Goal: Task Accomplishment & Management: Manage account settings

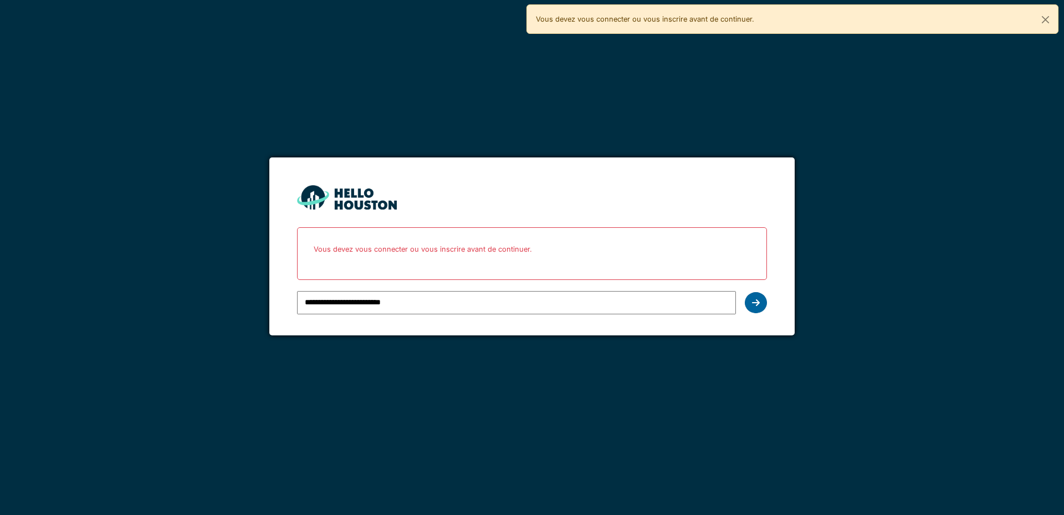
click at [753, 302] on icon at bounding box center [756, 302] width 8 height 9
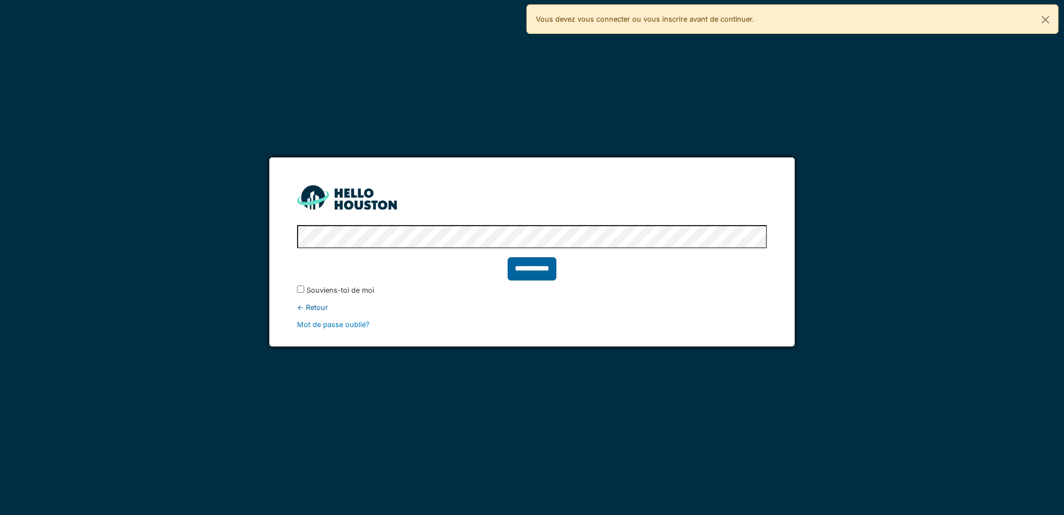
click at [527, 272] on input "**********" at bounding box center [532, 268] width 49 height 23
type input "******"
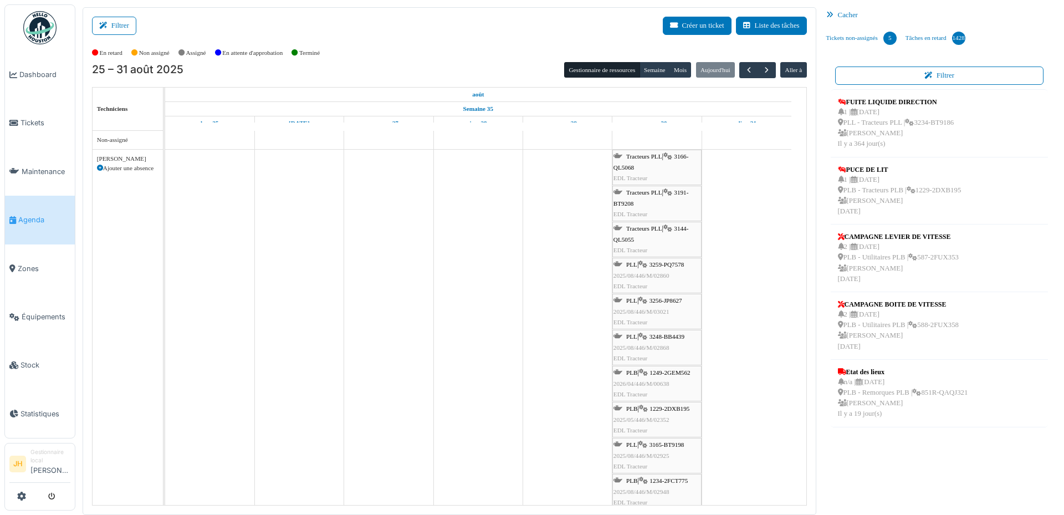
click at [683, 156] on span "3166-QL5068" at bounding box center [651, 161] width 75 height 17
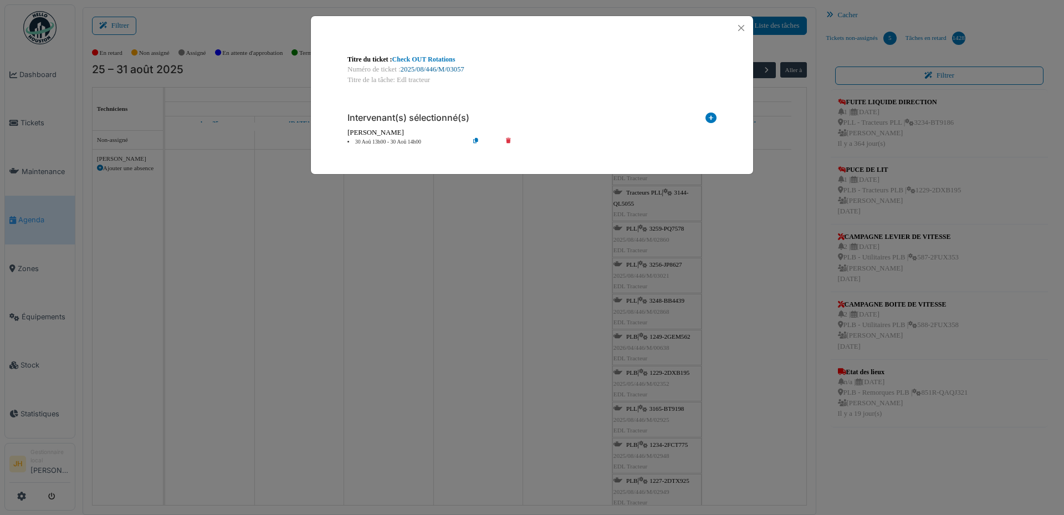
click at [428, 67] on link "2025/08/446/M/03057" at bounding box center [433, 69] width 64 height 8
click at [743, 27] on button "Close" at bounding box center [741, 28] width 15 height 15
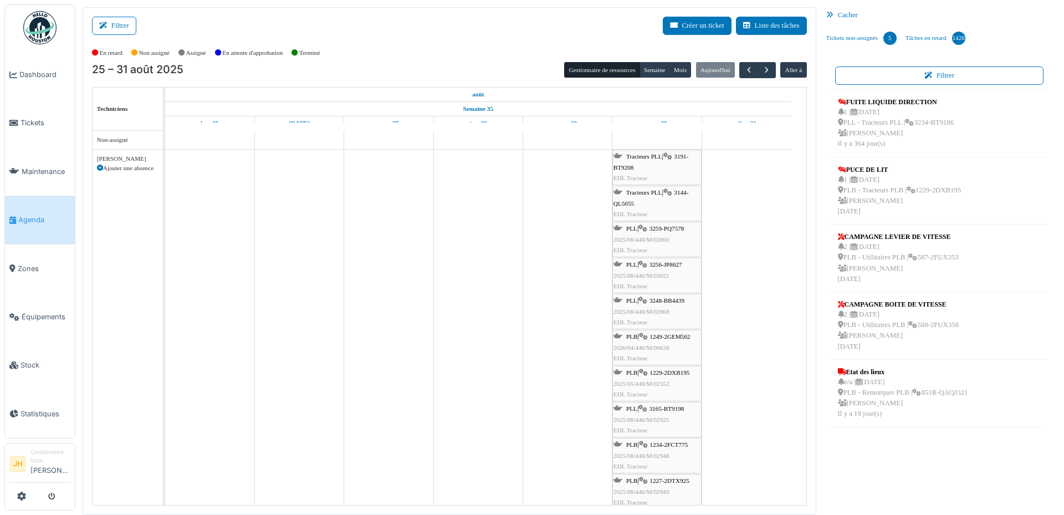
click at [682, 192] on span "3144-QL5055" at bounding box center [651, 197] width 75 height 17
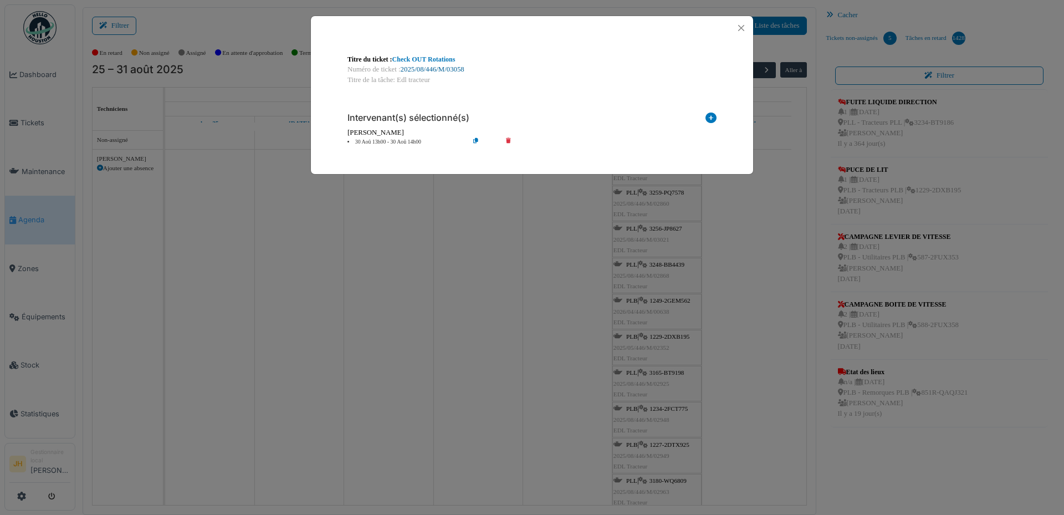
click at [448, 66] on link "2025/08/446/M/03058" at bounding box center [433, 69] width 64 height 8
click at [744, 26] on button "Close" at bounding box center [741, 28] width 15 height 15
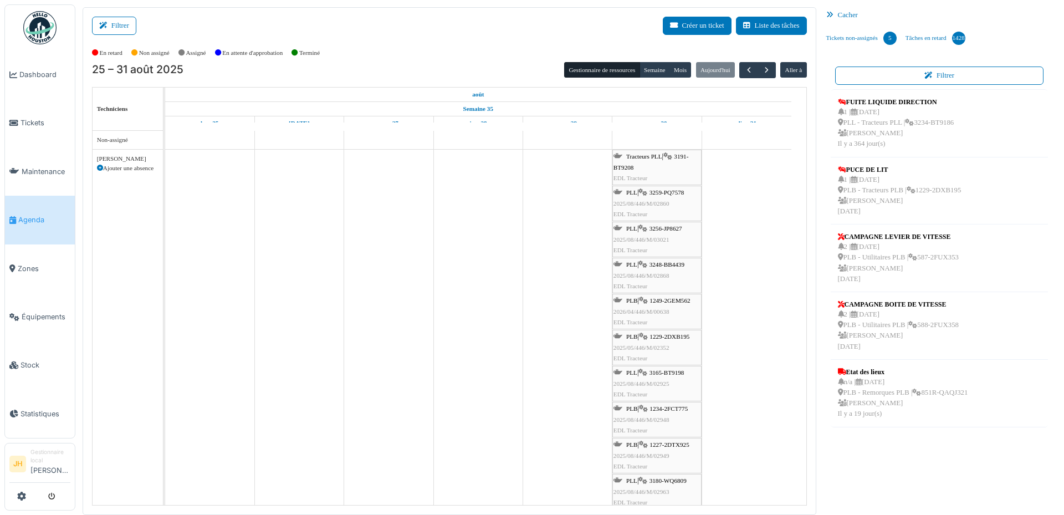
click at [47, 215] on span "Agenda" at bounding box center [44, 220] width 52 height 11
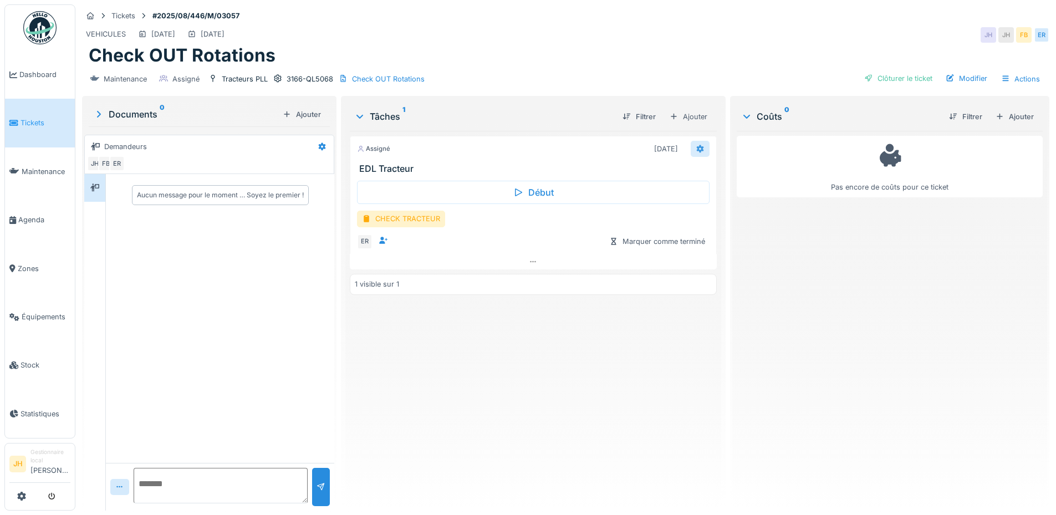
click at [697, 147] on icon at bounding box center [699, 149] width 7 height 8
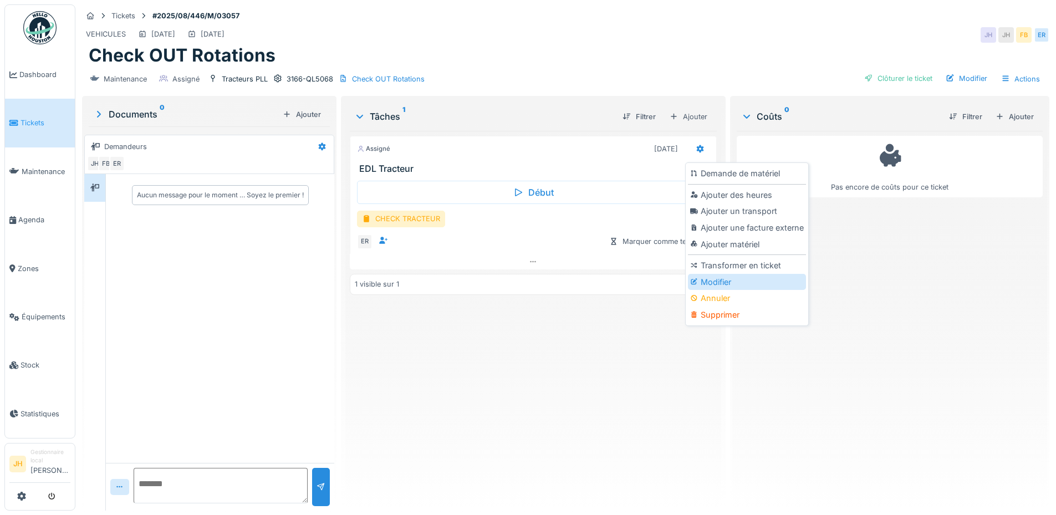
click at [728, 280] on div "Modifier" at bounding box center [747, 282] width 118 height 17
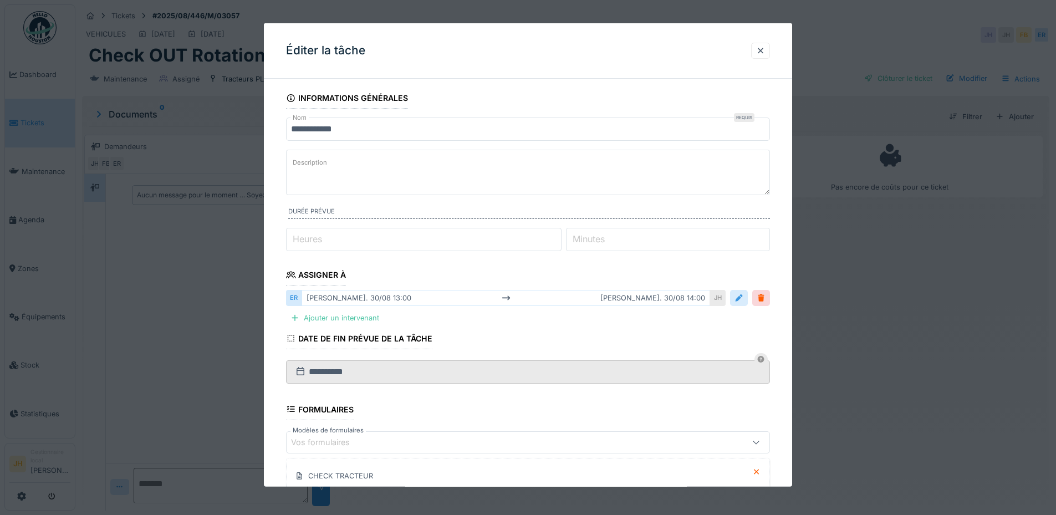
click at [743, 299] on div at bounding box center [738, 298] width 9 height 11
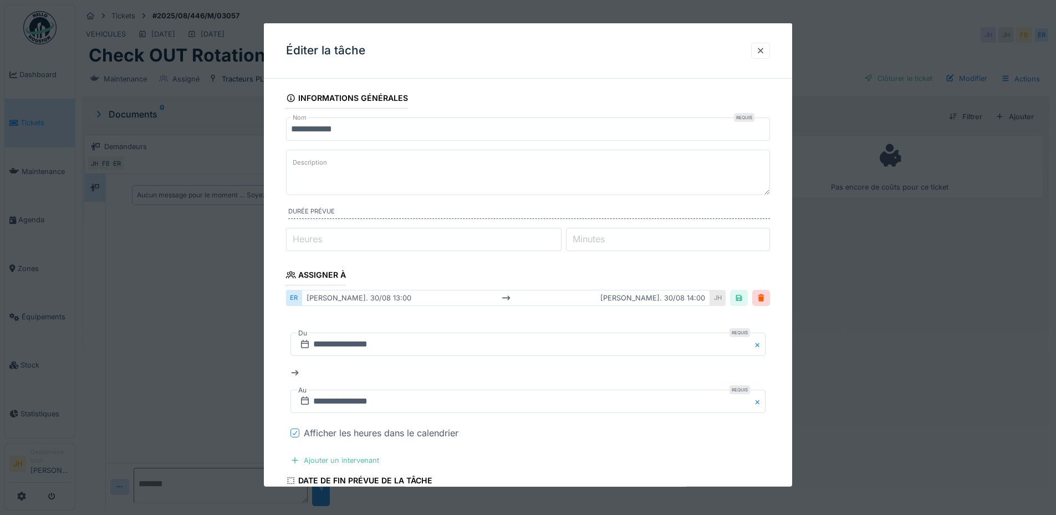
click at [296, 433] on icon at bounding box center [295, 433] width 7 height 6
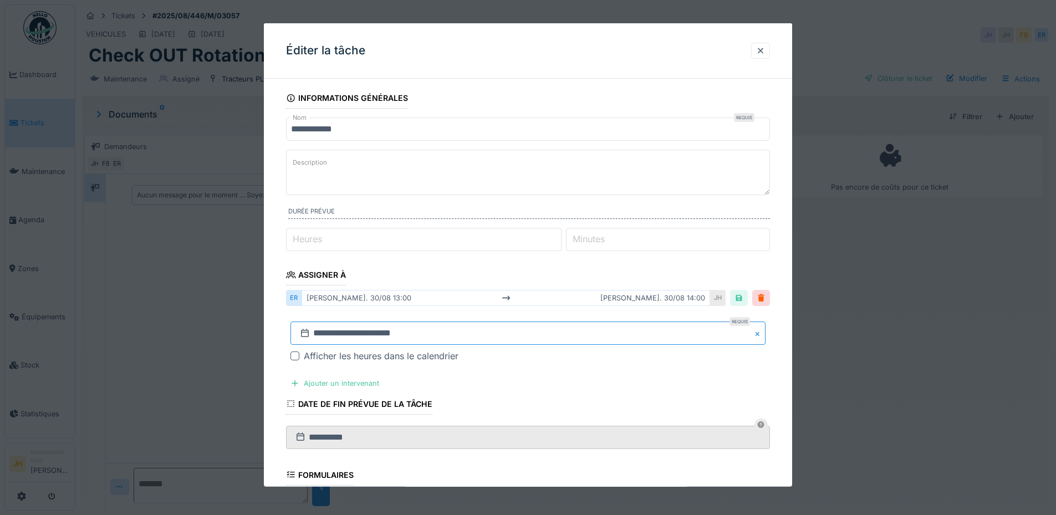
click at [405, 334] on input "**********" at bounding box center [527, 332] width 475 height 23
click at [585, 183] on span "Next Month" at bounding box center [585, 184] width 0 height 13
click at [565, 266] on div "20" at bounding box center [566, 266] width 15 height 15
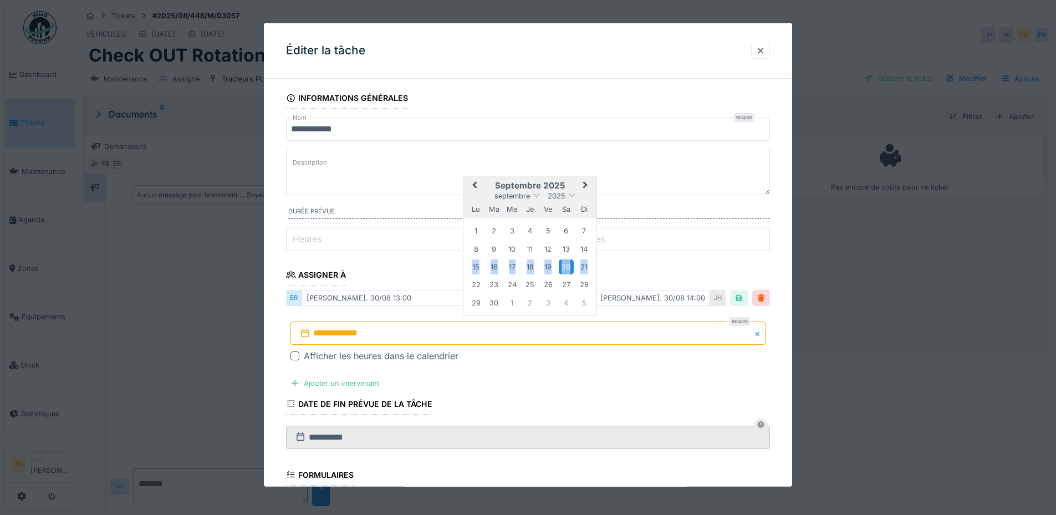
click at [565, 266] on div "20" at bounding box center [566, 266] width 15 height 15
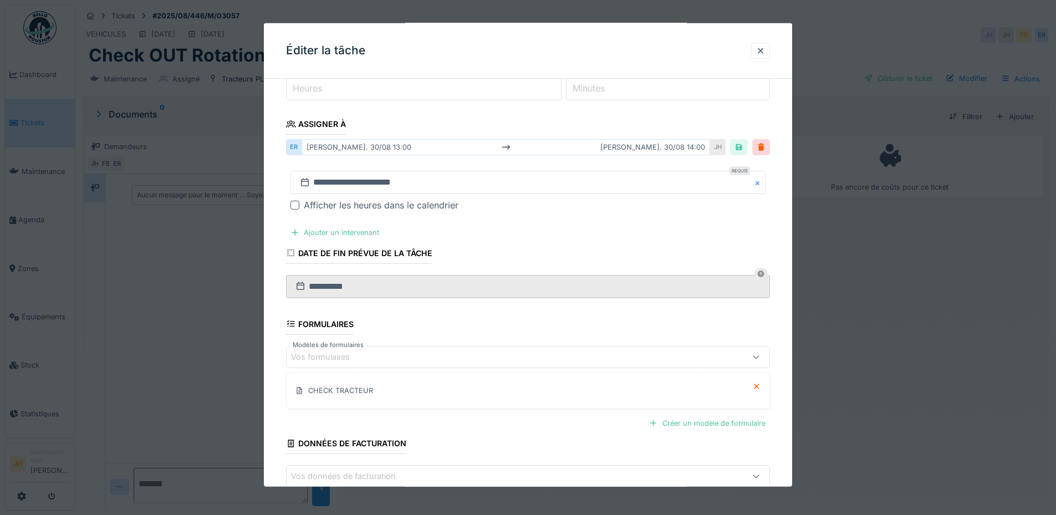
scroll to position [215, 0]
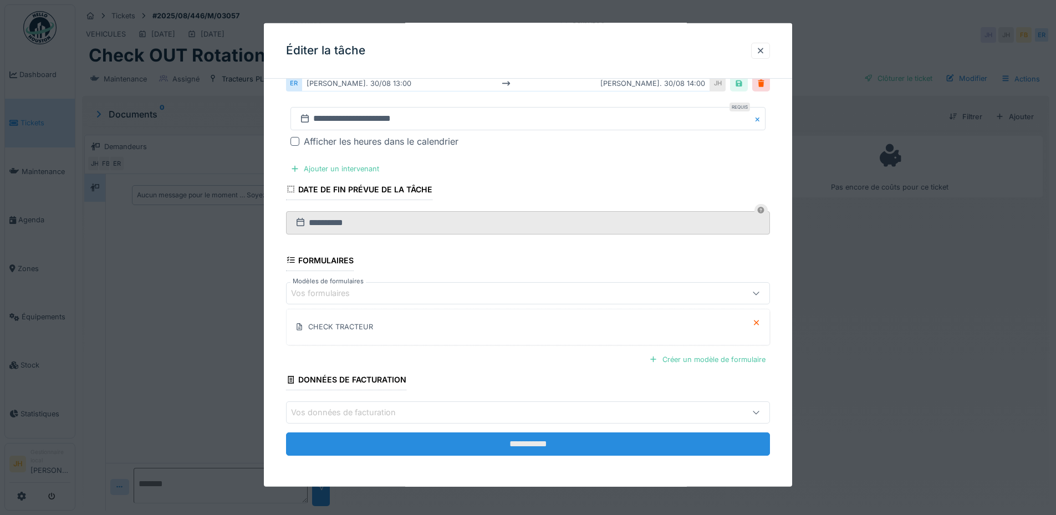
click at [551, 442] on input "**********" at bounding box center [528, 443] width 484 height 23
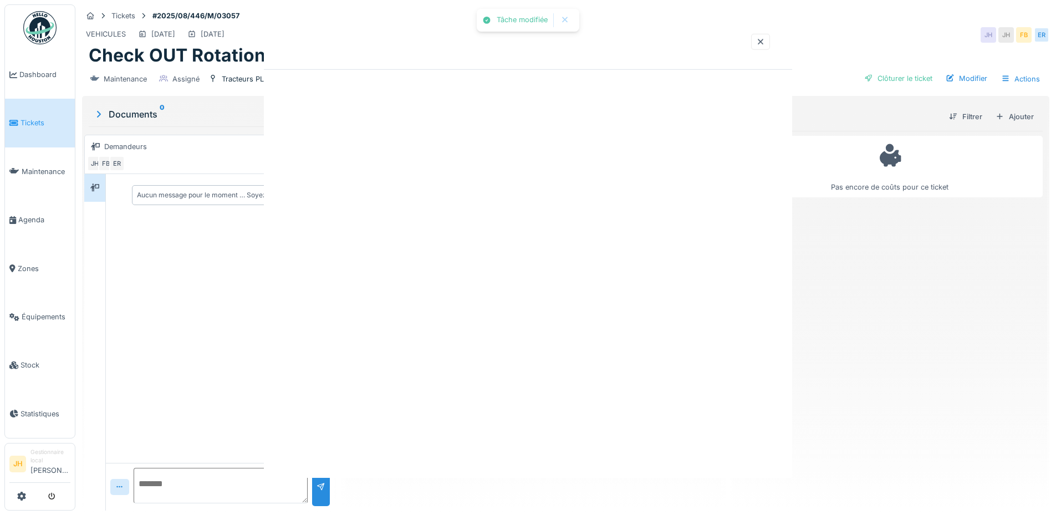
scroll to position [0, 0]
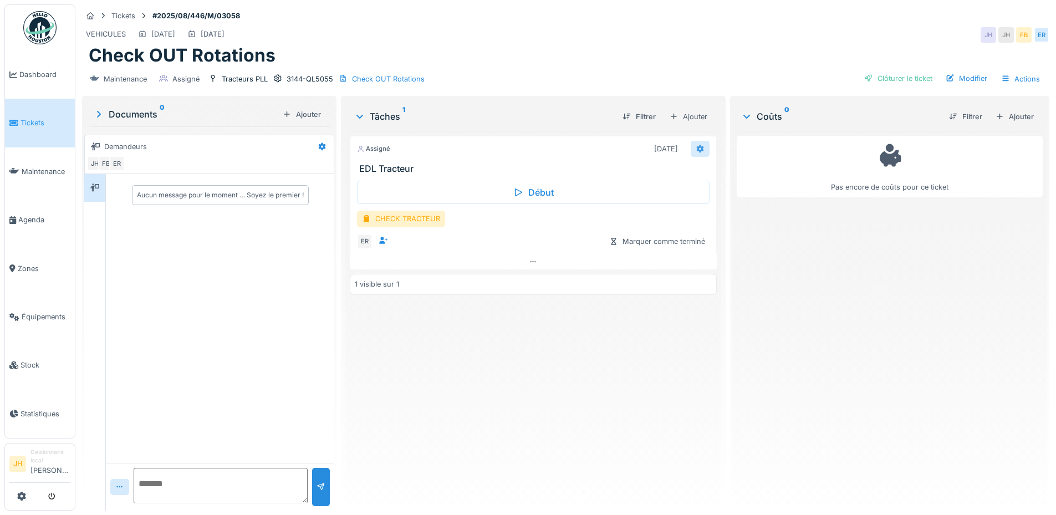
click at [696, 146] on icon at bounding box center [699, 149] width 7 height 8
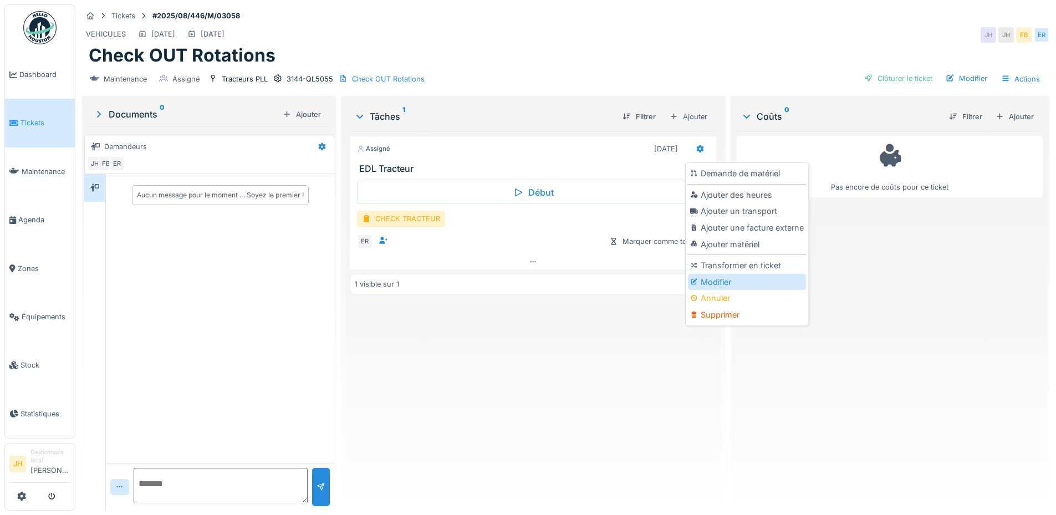
click at [700, 277] on div at bounding box center [695, 281] width 11 height 9
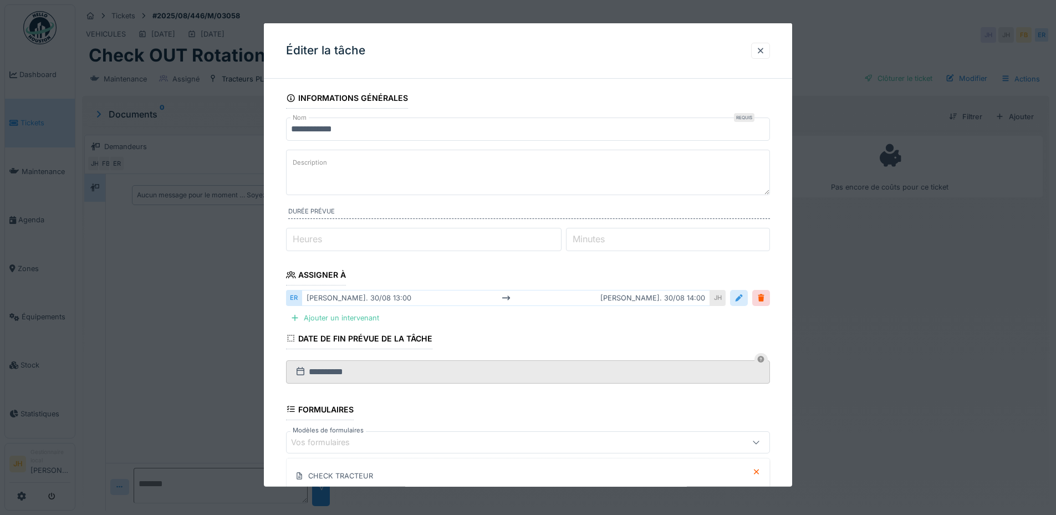
click at [743, 295] on div at bounding box center [738, 298] width 9 height 11
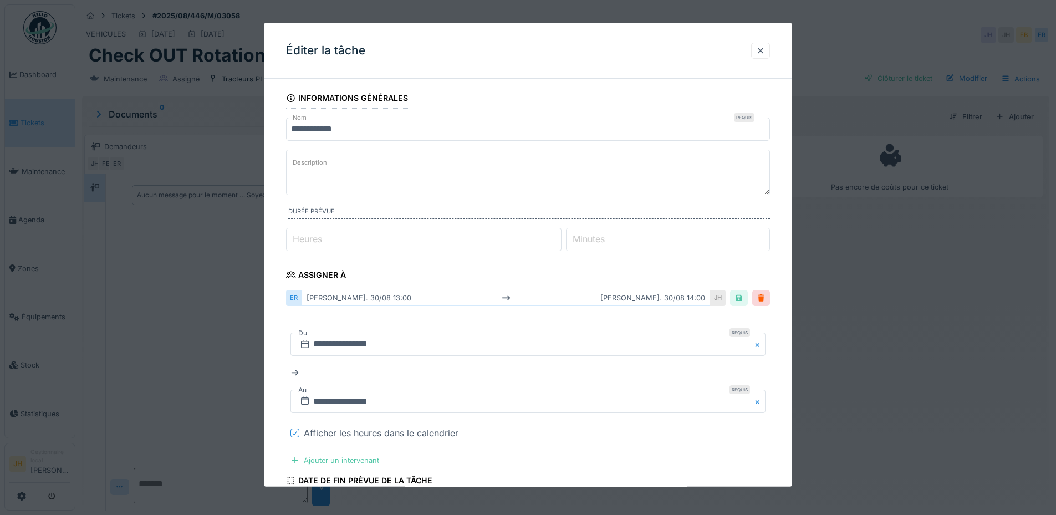
click at [291, 431] on div at bounding box center [294, 432] width 9 height 9
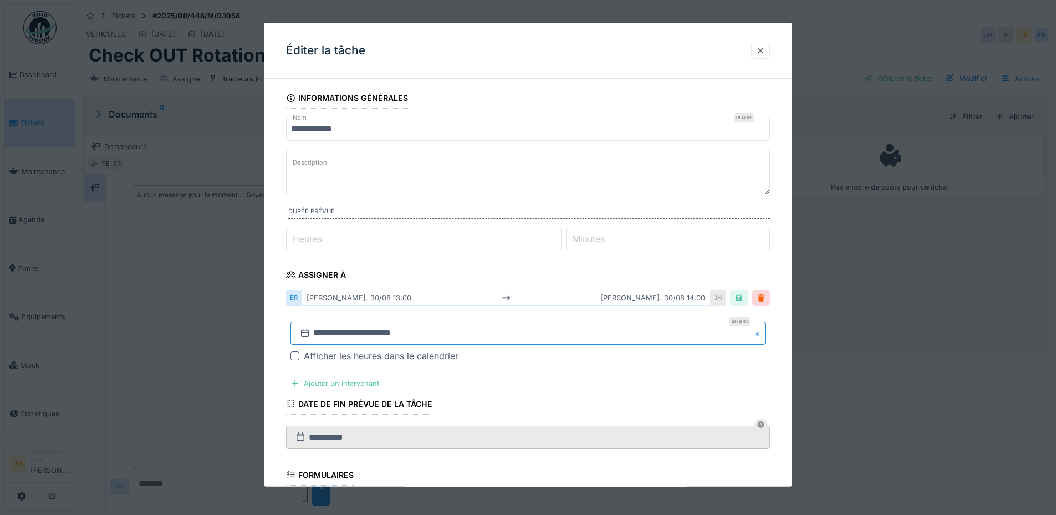
click at [596, 340] on input "**********" at bounding box center [527, 332] width 475 height 23
click at [588, 185] on button "Next Month" at bounding box center [587, 185] width 18 height 18
click at [566, 263] on div "20" at bounding box center [566, 266] width 15 height 15
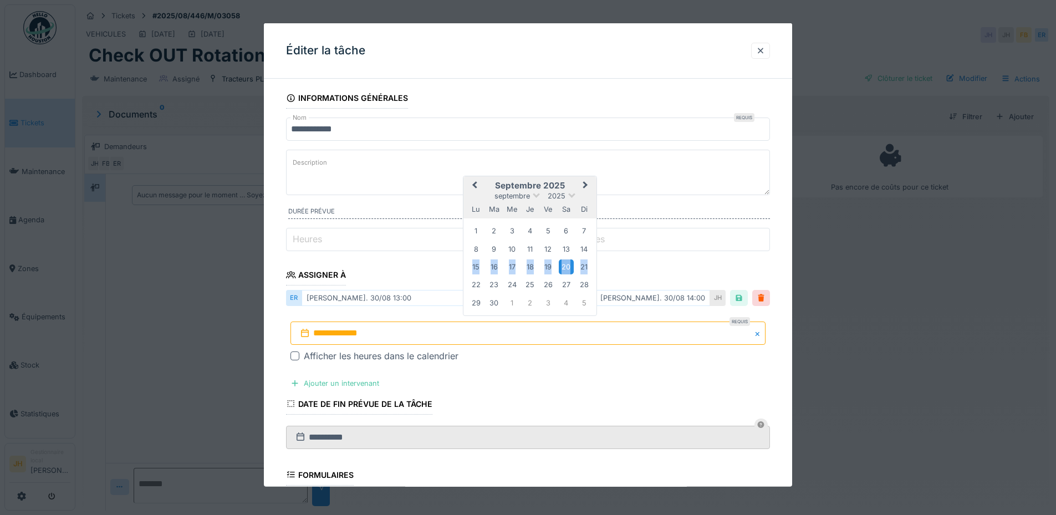
click at [566, 263] on div "20" at bounding box center [566, 266] width 15 height 15
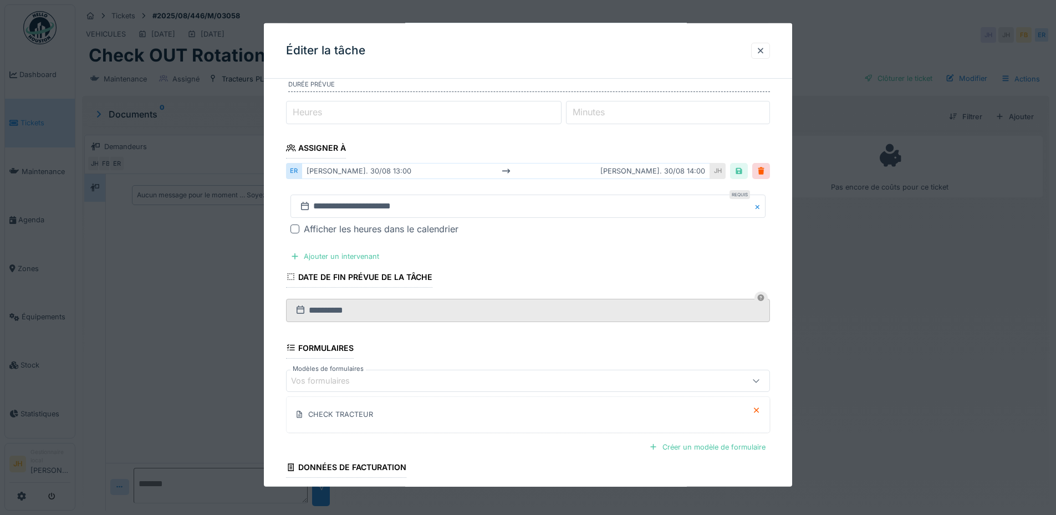
scroll to position [215, 0]
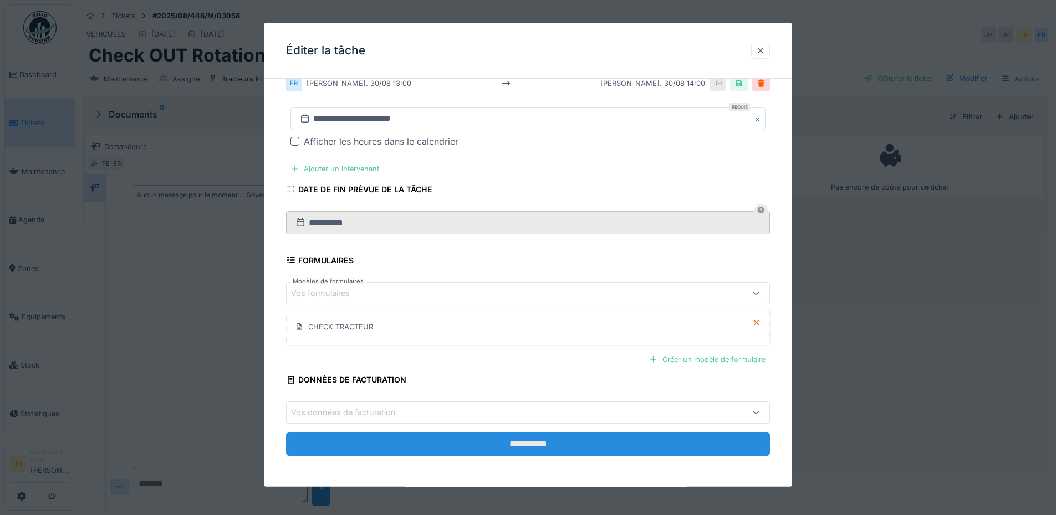
click at [581, 442] on input "**********" at bounding box center [528, 443] width 484 height 23
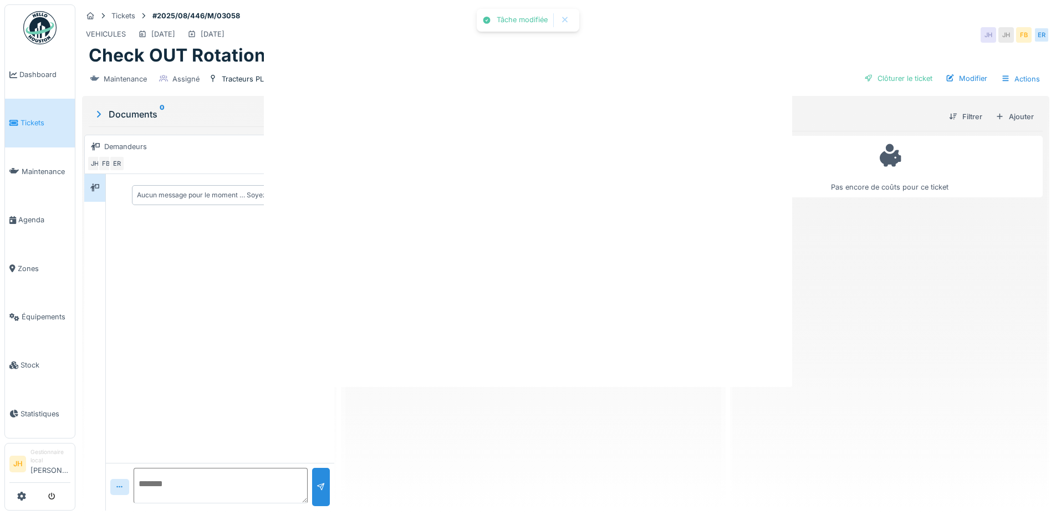
scroll to position [0, 0]
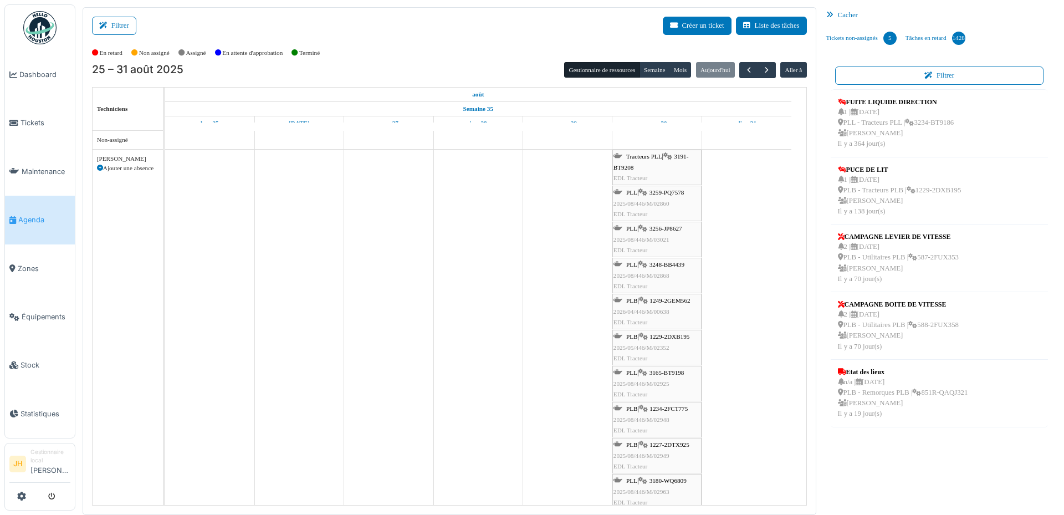
click at [685, 157] on span "3191-BT9208" at bounding box center [651, 161] width 75 height 17
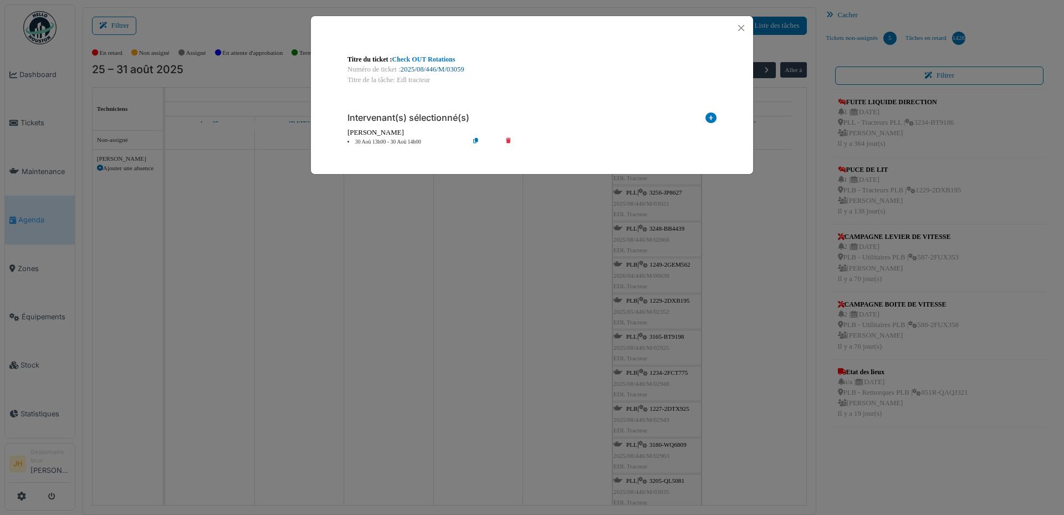
click at [438, 67] on link "2025/08/446/M/03059" at bounding box center [433, 69] width 64 height 8
click at [740, 28] on button "Close" at bounding box center [741, 28] width 15 height 15
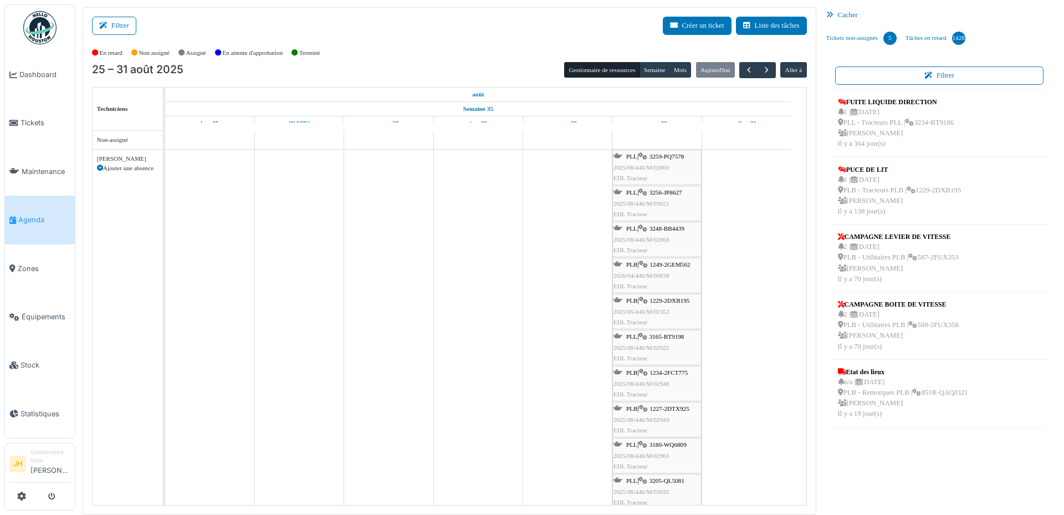
click at [13, 220] on li "Agenda" at bounding box center [39, 220] width 61 height 11
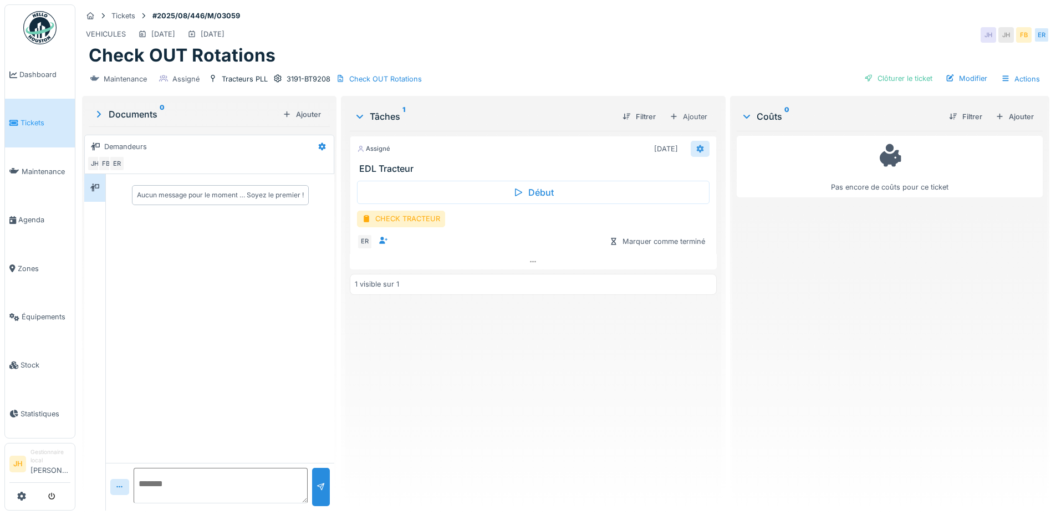
click at [696, 149] on icon at bounding box center [700, 148] width 9 height 7
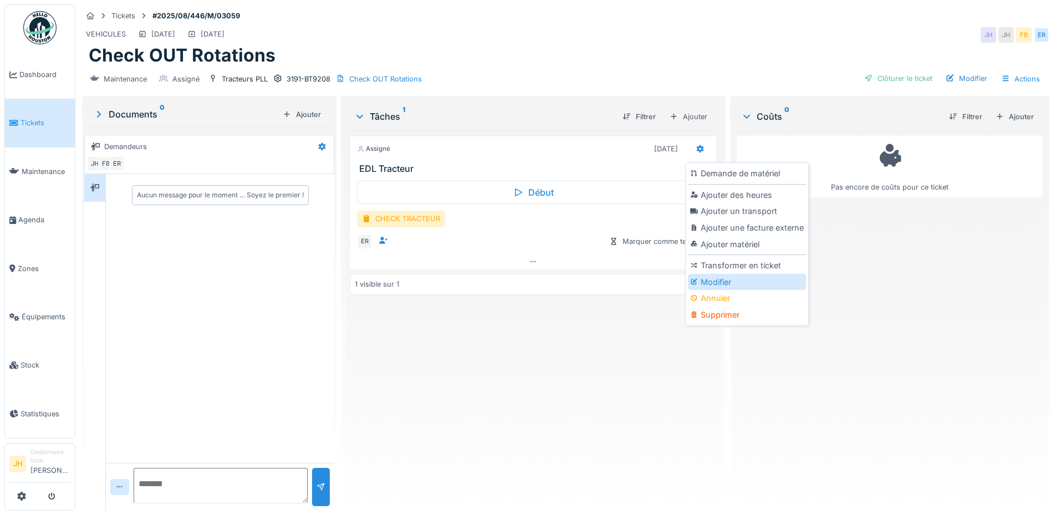
click at [754, 280] on div "Modifier" at bounding box center [747, 282] width 118 height 17
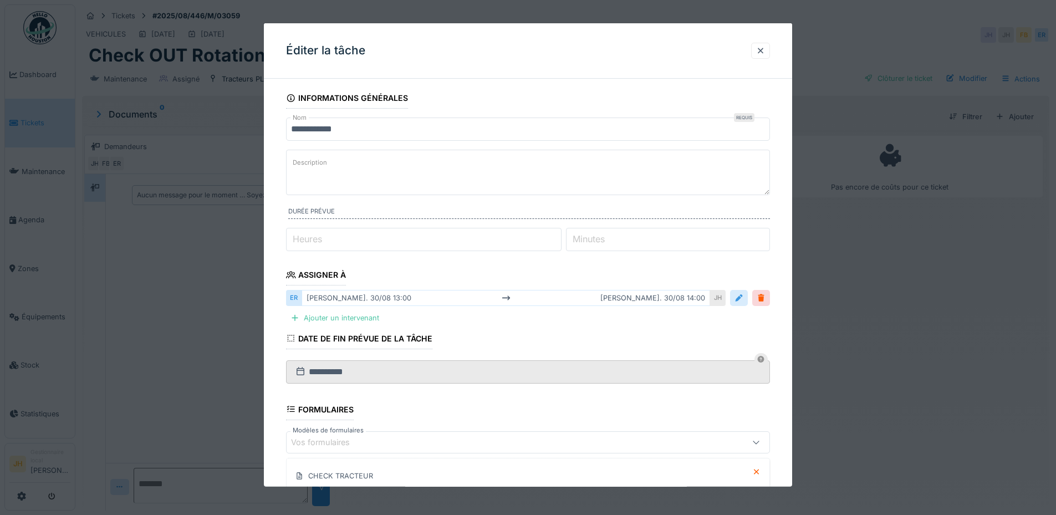
click at [743, 300] on div at bounding box center [738, 298] width 9 height 11
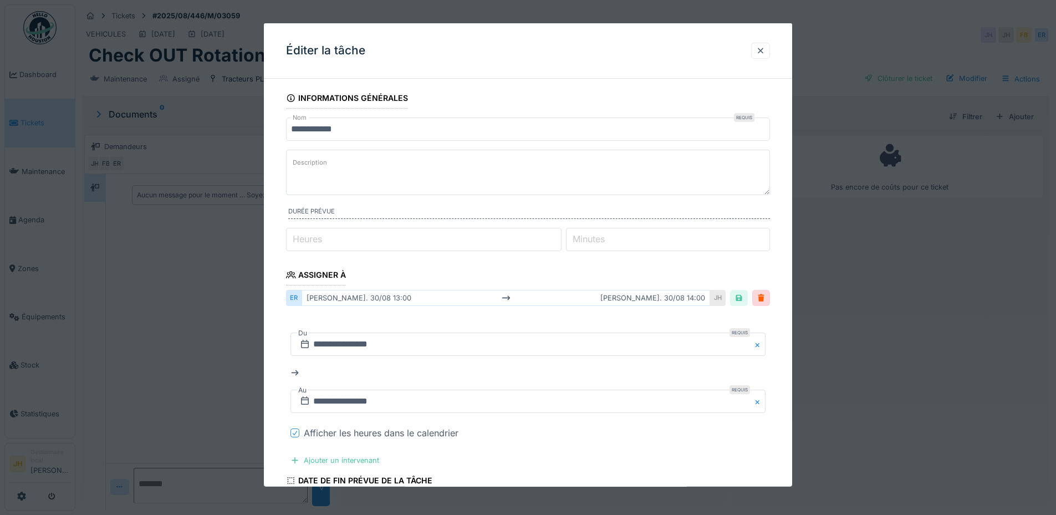
click at [294, 431] on icon at bounding box center [295, 433] width 7 height 6
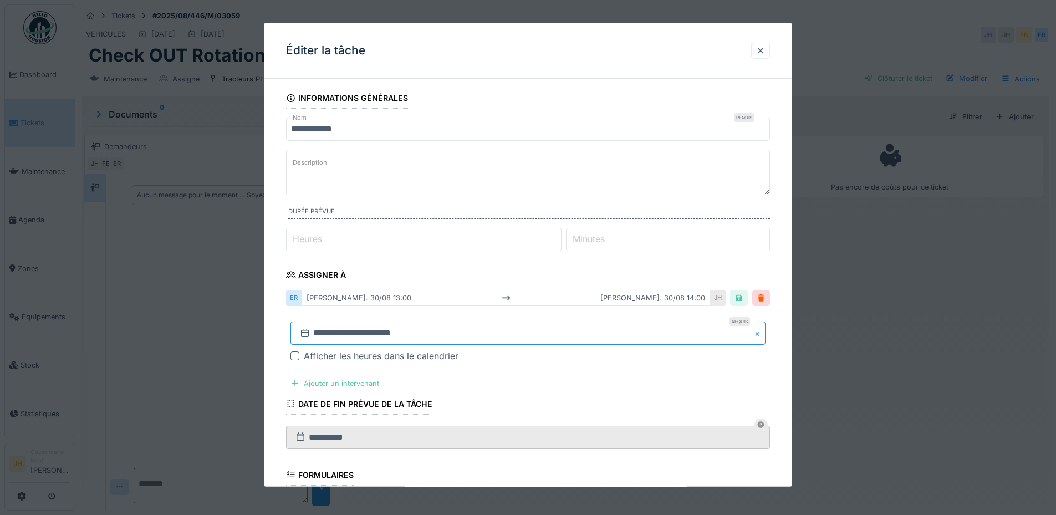
click at [589, 332] on input "**********" at bounding box center [527, 332] width 475 height 23
click at [585, 183] on span "Next Month" at bounding box center [585, 184] width 0 height 13
click at [563, 266] on div "20" at bounding box center [566, 266] width 15 height 15
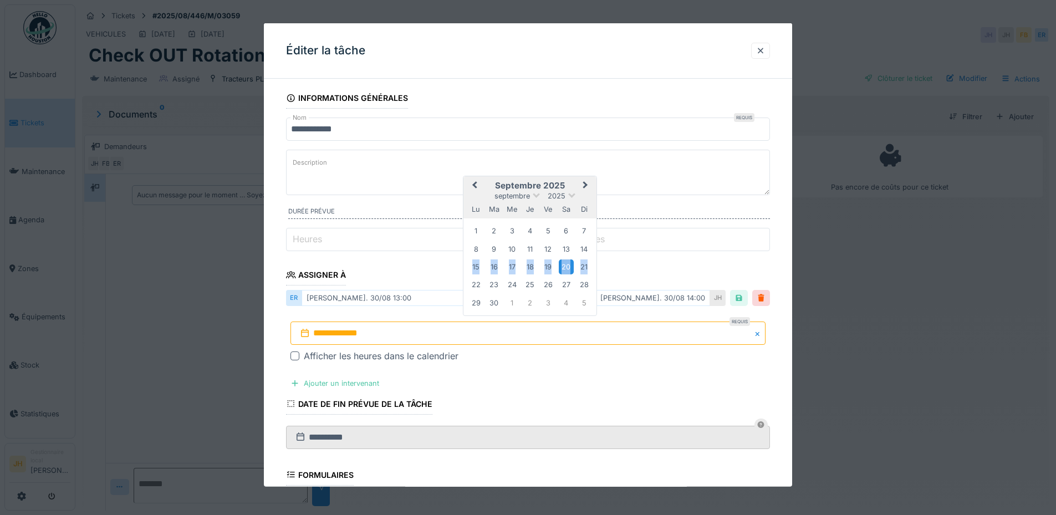
click at [563, 266] on div "20" at bounding box center [566, 266] width 15 height 15
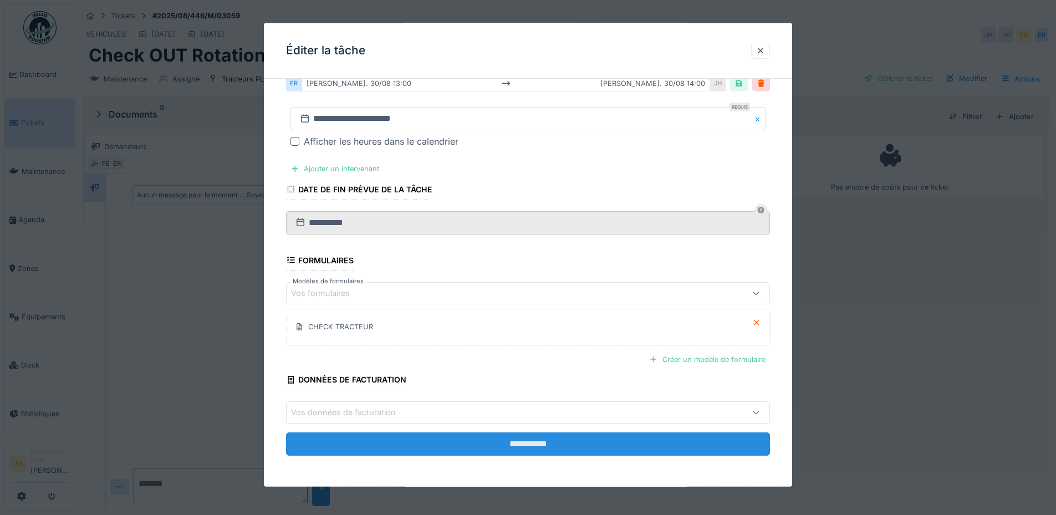
scroll to position [8, 0]
click at [557, 439] on input "**********" at bounding box center [528, 443] width 484 height 23
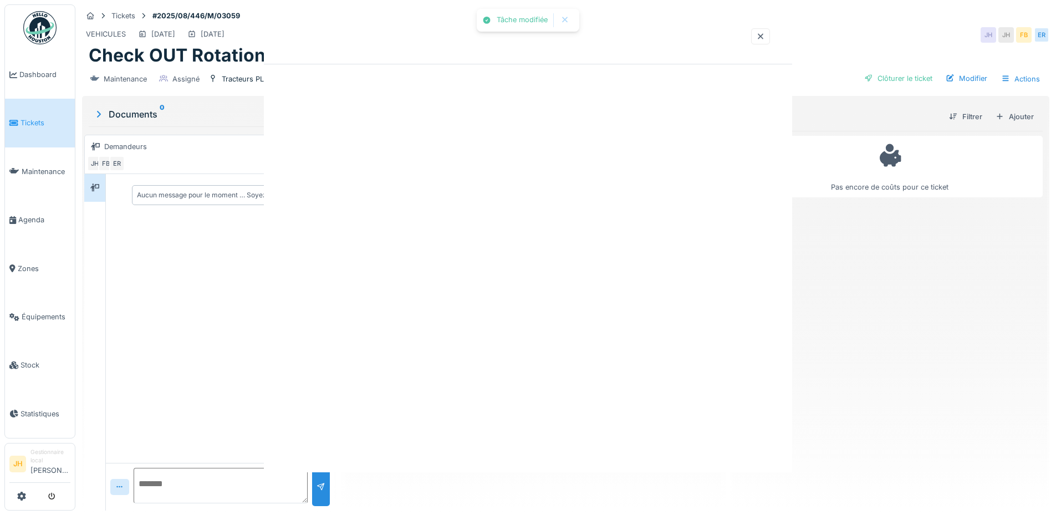
scroll to position [0, 0]
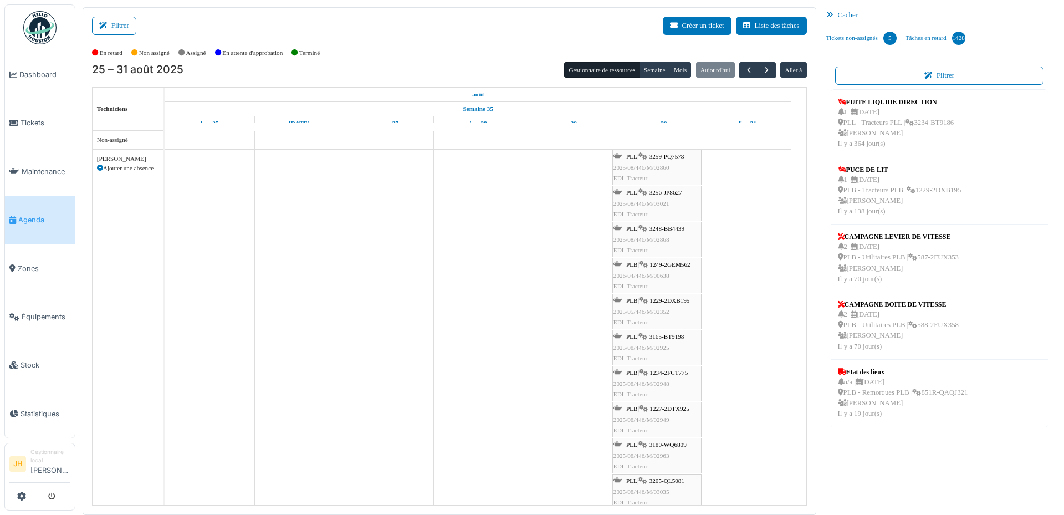
click at [666, 154] on span "3259-PQ7578" at bounding box center [667, 156] width 35 height 7
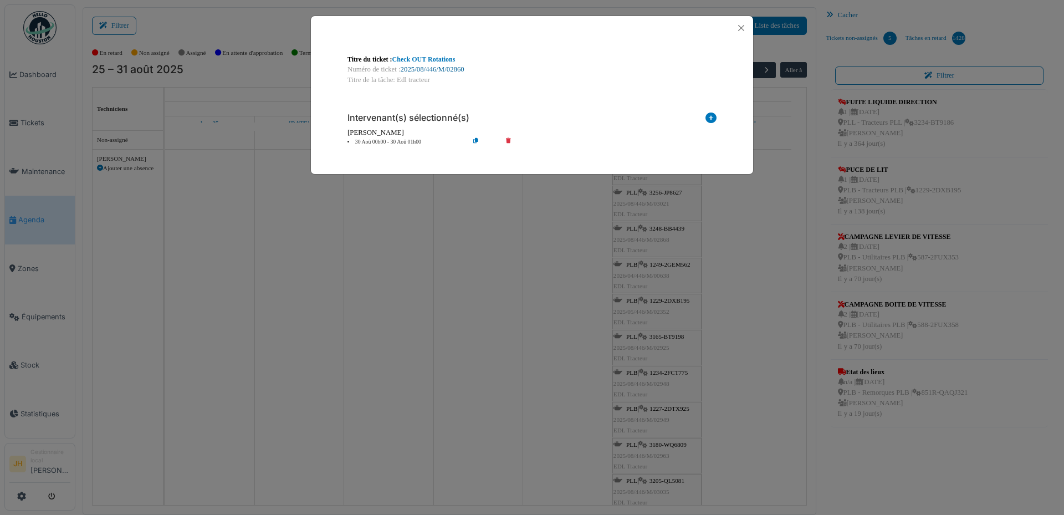
click at [458, 70] on link "2025/08/446/M/02860" at bounding box center [433, 69] width 64 height 8
click at [742, 27] on button "Close" at bounding box center [741, 28] width 15 height 15
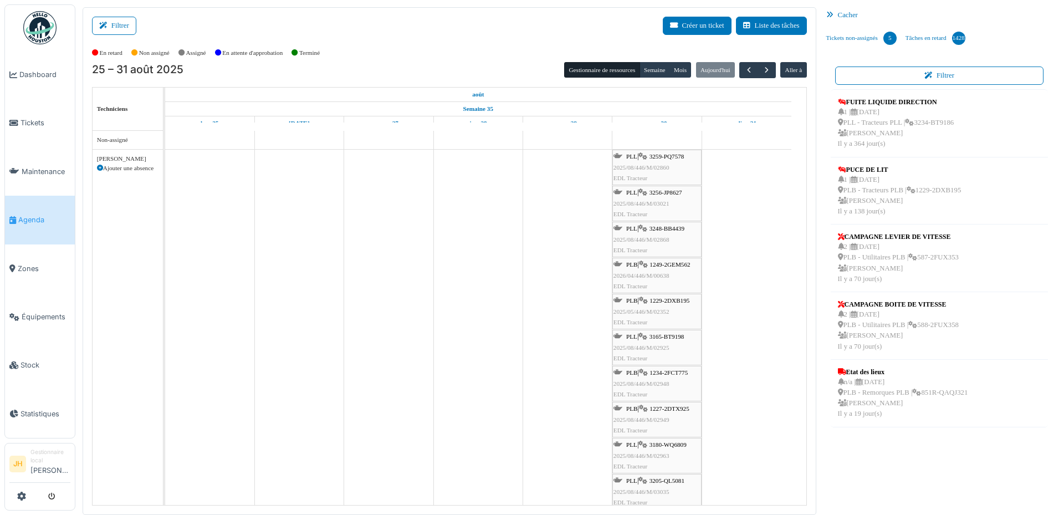
click at [63, 215] on span "Agenda" at bounding box center [44, 220] width 52 height 11
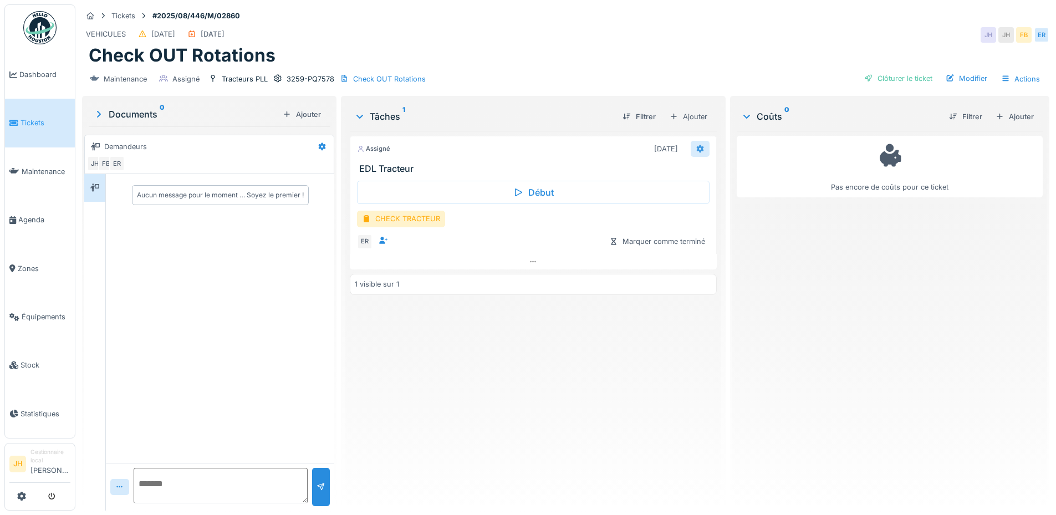
click at [696, 150] on icon at bounding box center [700, 148] width 9 height 7
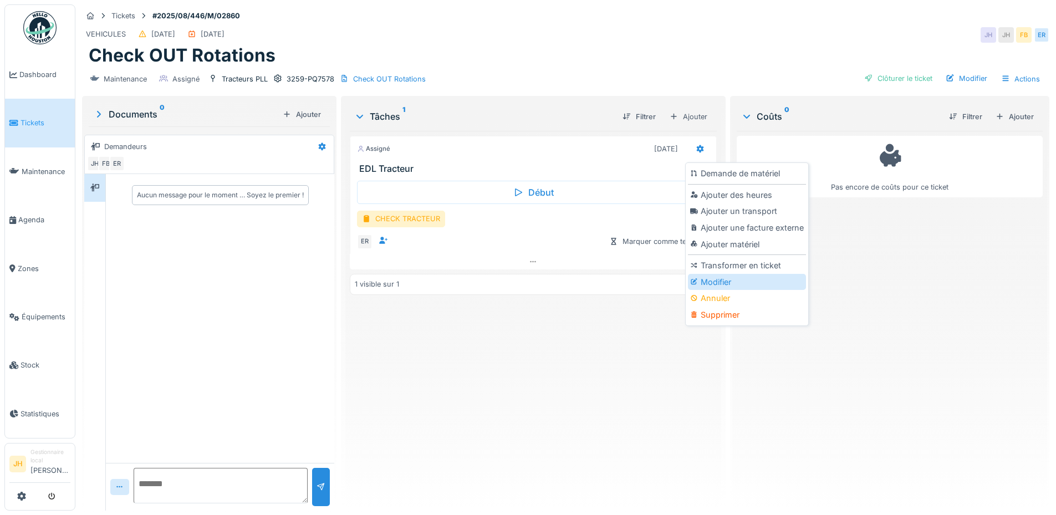
click at [712, 284] on div "Modifier" at bounding box center [747, 282] width 118 height 17
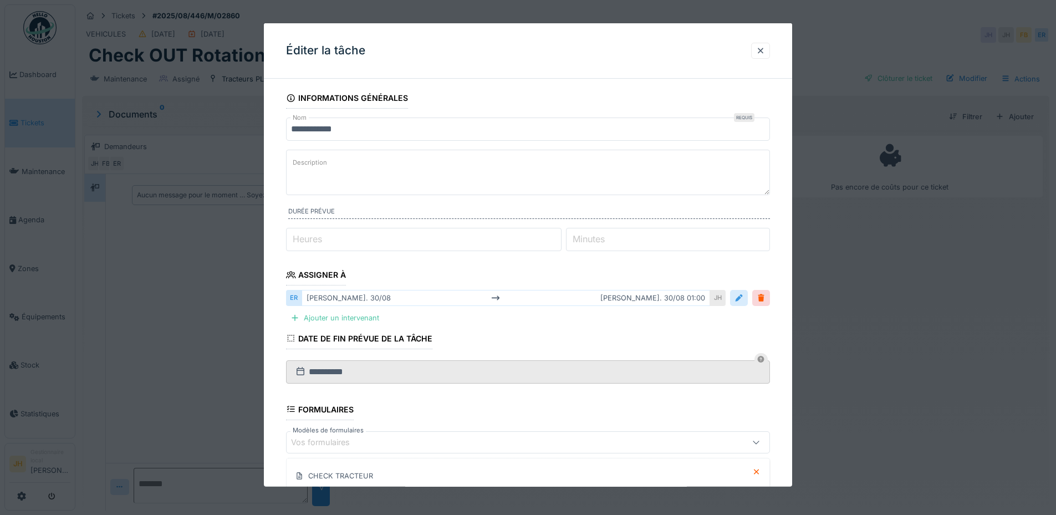
click at [743, 298] on div at bounding box center [738, 298] width 9 height 11
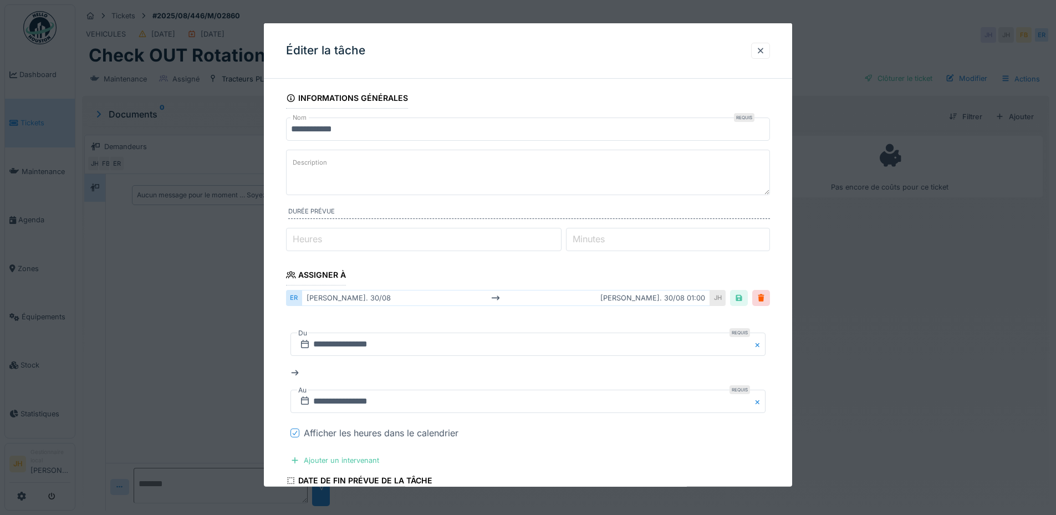
click at [296, 434] on icon at bounding box center [295, 433] width 7 height 6
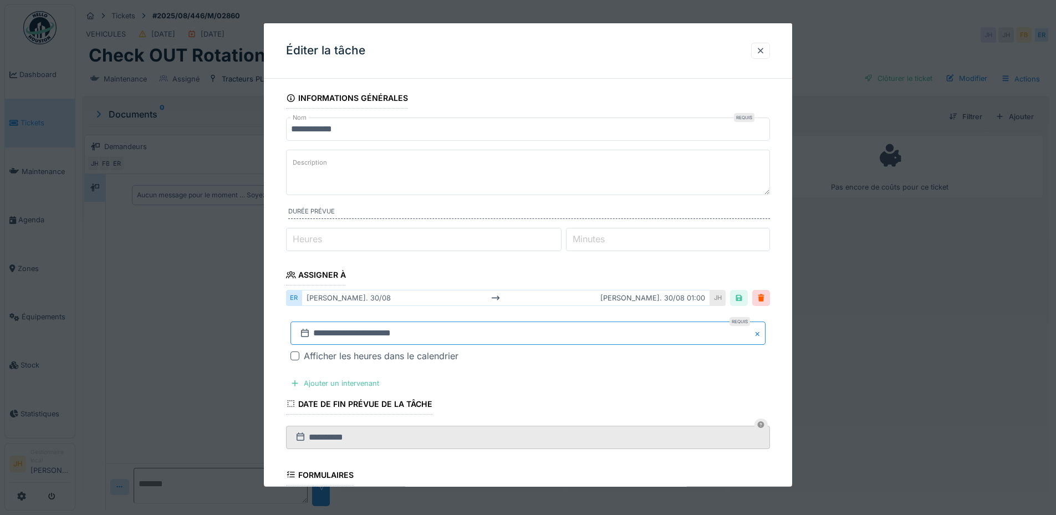
click at [544, 331] on input "**********" at bounding box center [527, 332] width 475 height 23
click at [585, 181] on span "Next Month" at bounding box center [585, 184] width 0 height 13
click at [563, 268] on div "20" at bounding box center [566, 266] width 15 height 15
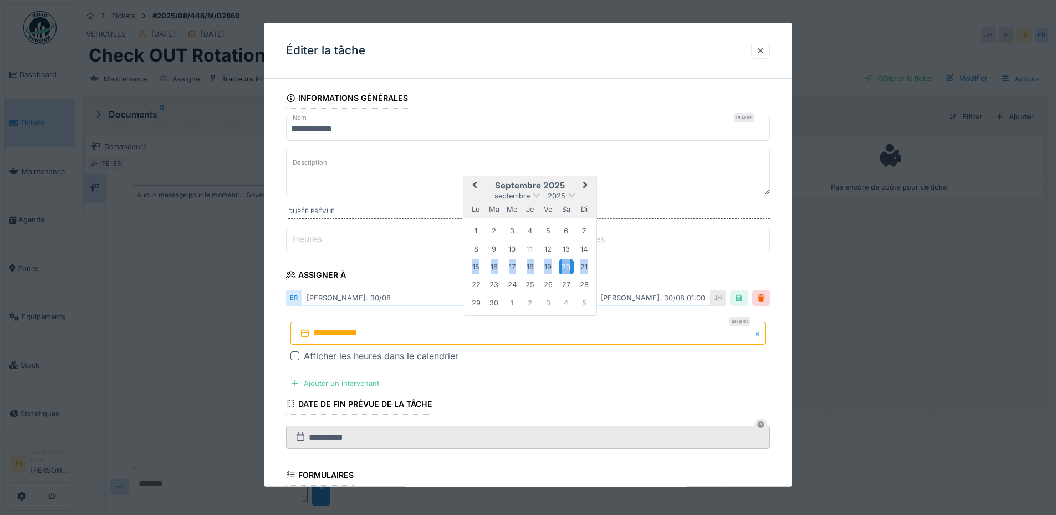
click at [563, 268] on div "20" at bounding box center [566, 266] width 15 height 15
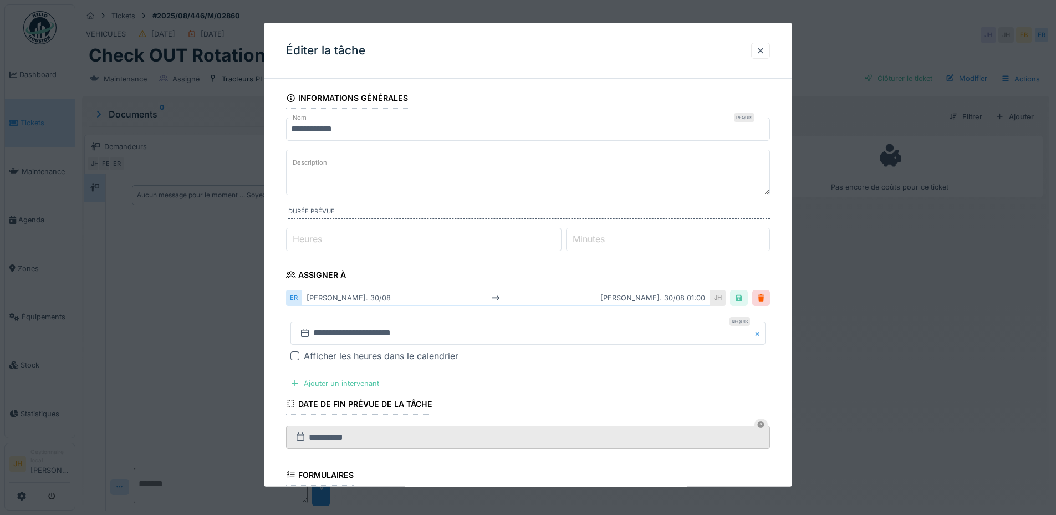
scroll to position [215, 0]
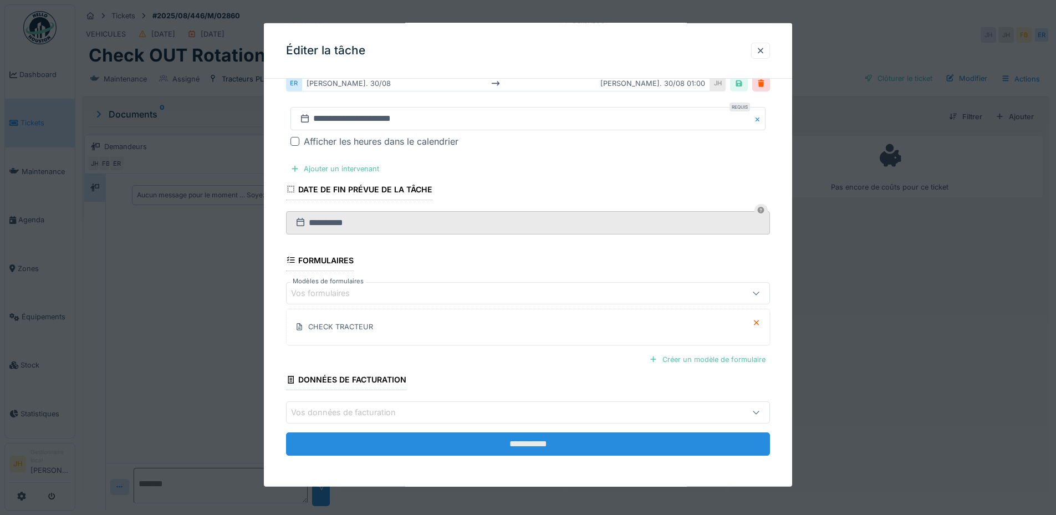
click at [565, 445] on input "**********" at bounding box center [528, 443] width 484 height 23
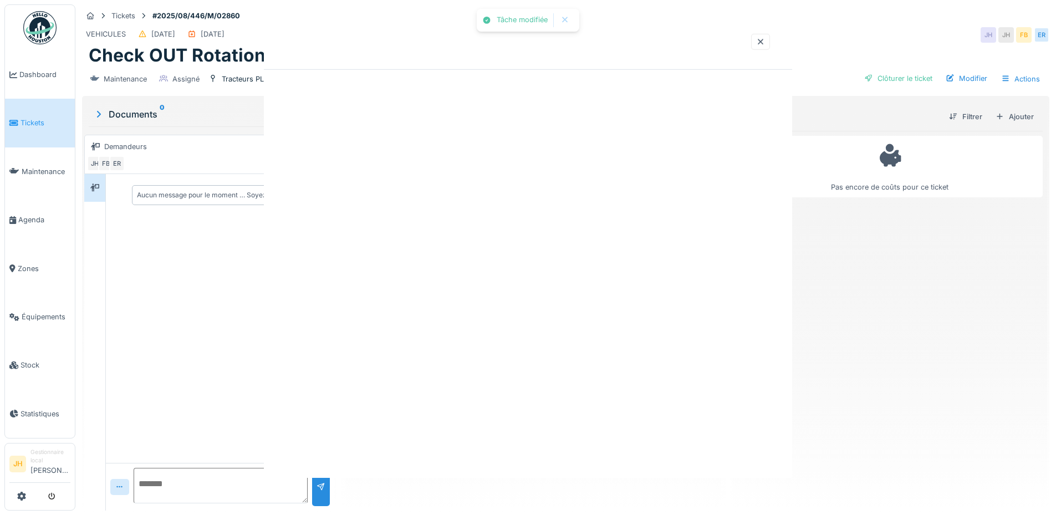
scroll to position [0, 0]
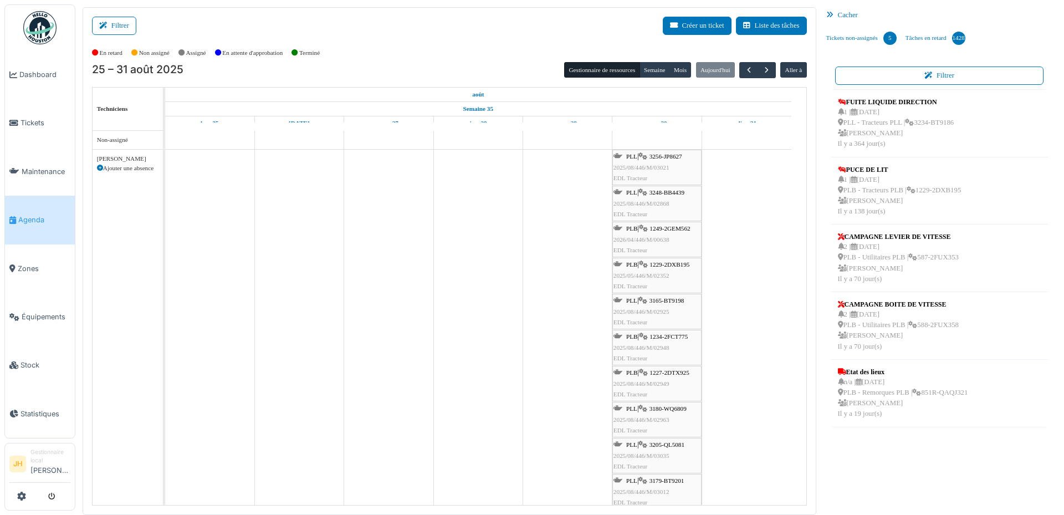
click at [27, 218] on span "Agenda" at bounding box center [44, 220] width 52 height 11
click at [675, 154] on span "3256-JP8627" at bounding box center [666, 156] width 33 height 7
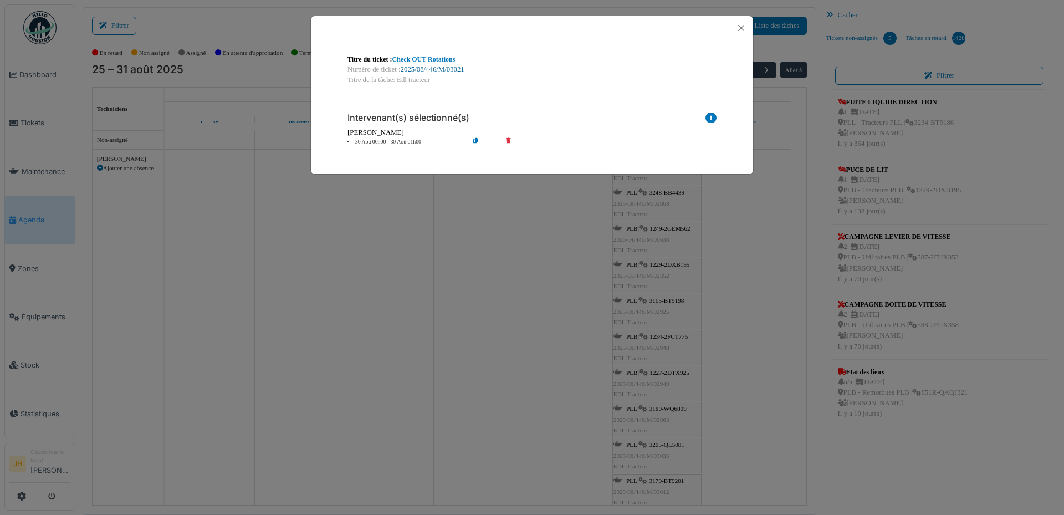
click at [440, 71] on link "2025/08/446/M/03021" at bounding box center [433, 69] width 64 height 8
click at [748, 25] on button "Close" at bounding box center [741, 28] width 15 height 15
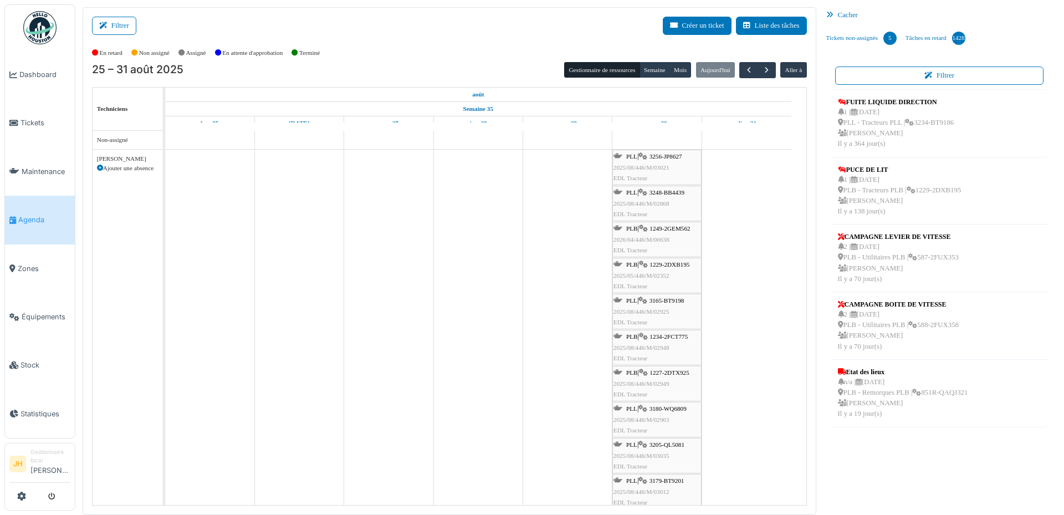
click at [34, 206] on link "Agenda" at bounding box center [40, 220] width 70 height 48
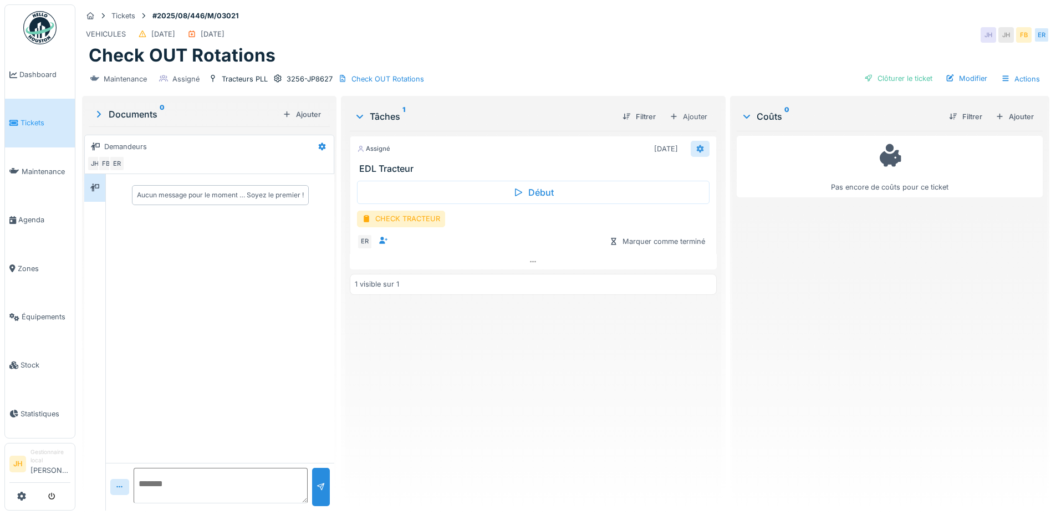
click at [696, 148] on icon at bounding box center [699, 149] width 7 height 8
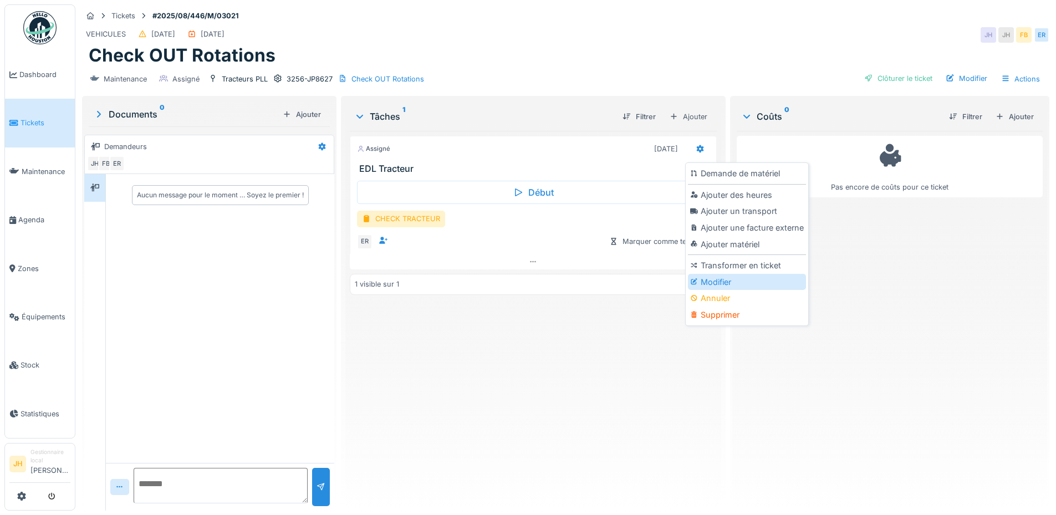
click at [720, 283] on div "Modifier" at bounding box center [747, 282] width 118 height 17
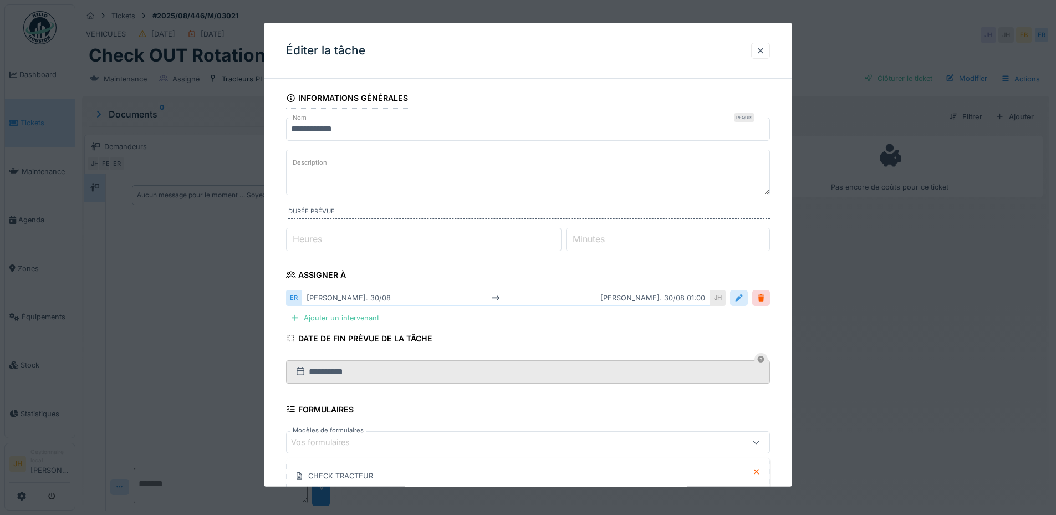
click at [743, 301] on div at bounding box center [738, 298] width 9 height 11
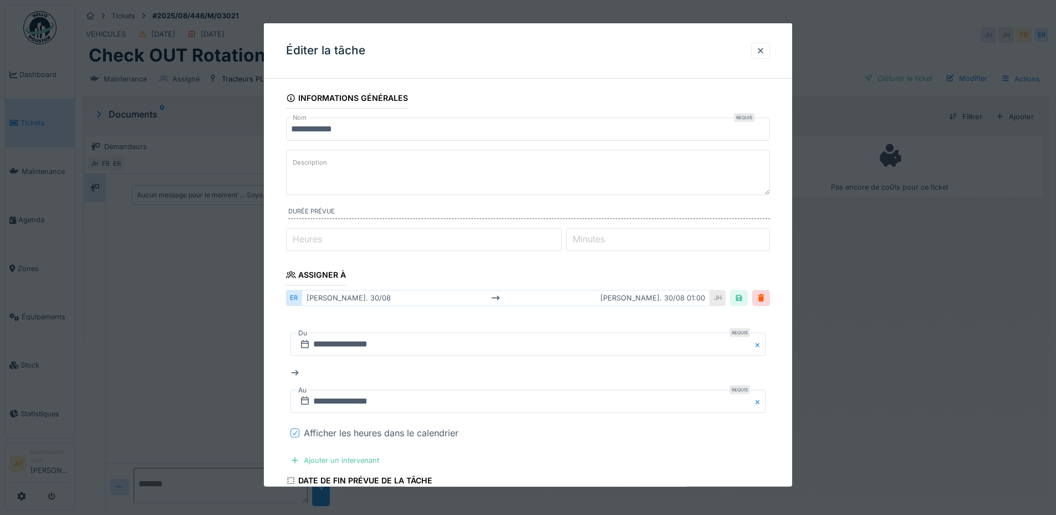
click at [298, 431] on icon at bounding box center [295, 433] width 7 height 6
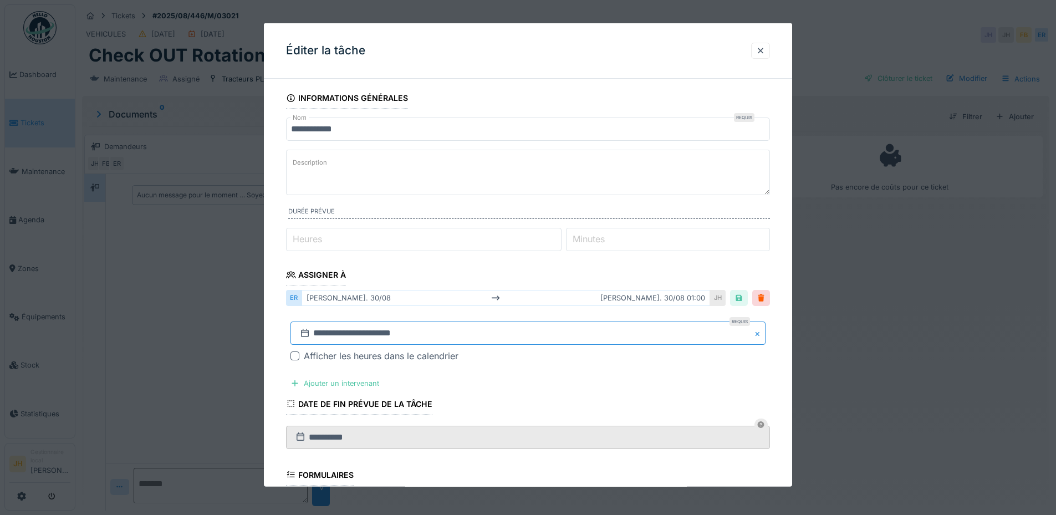
click at [368, 333] on input "**********" at bounding box center [527, 332] width 475 height 23
click at [585, 183] on span "Next Month" at bounding box center [585, 184] width 0 height 13
click at [564, 267] on div "20" at bounding box center [566, 266] width 15 height 15
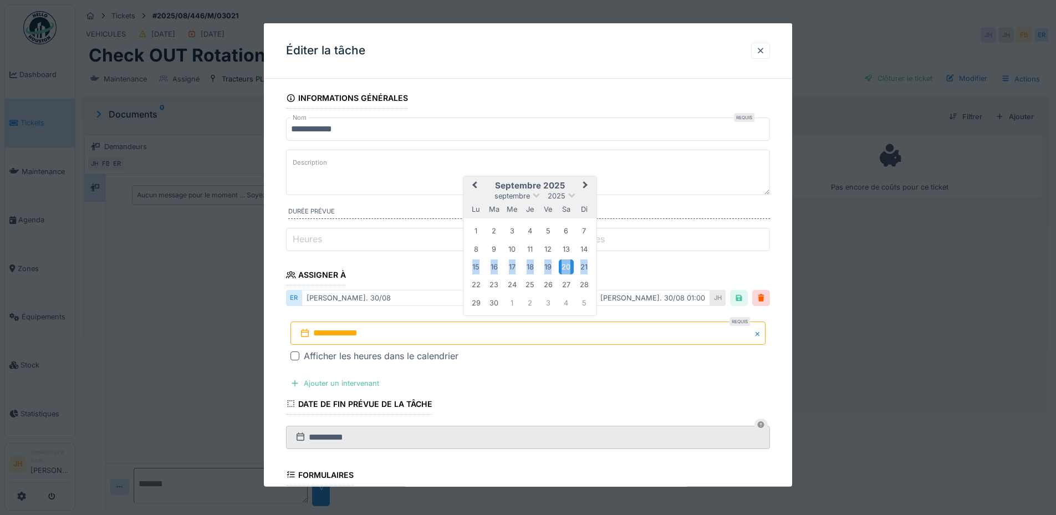
click at [564, 267] on div "20" at bounding box center [566, 266] width 15 height 15
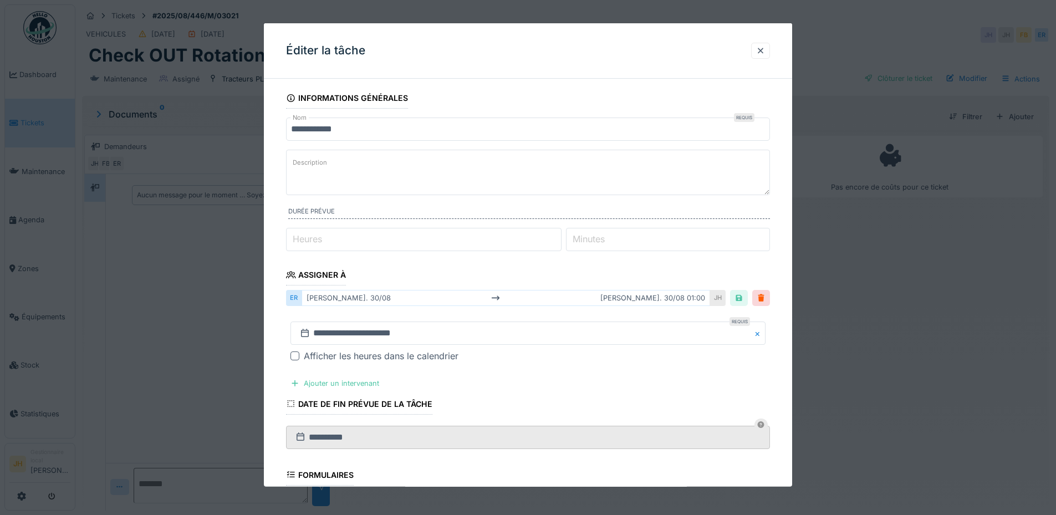
scroll to position [215, 0]
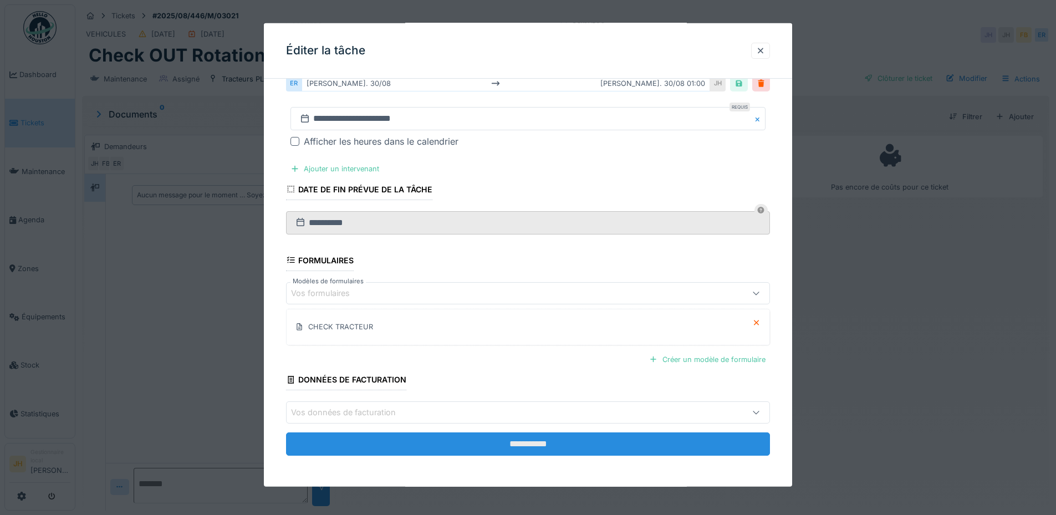
click at [563, 446] on input "**********" at bounding box center [528, 443] width 484 height 23
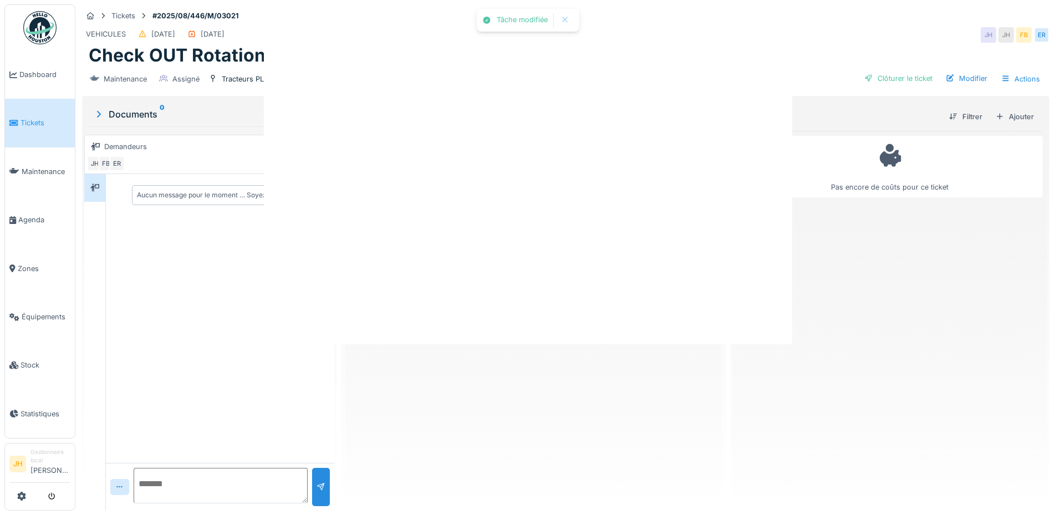
scroll to position [0, 0]
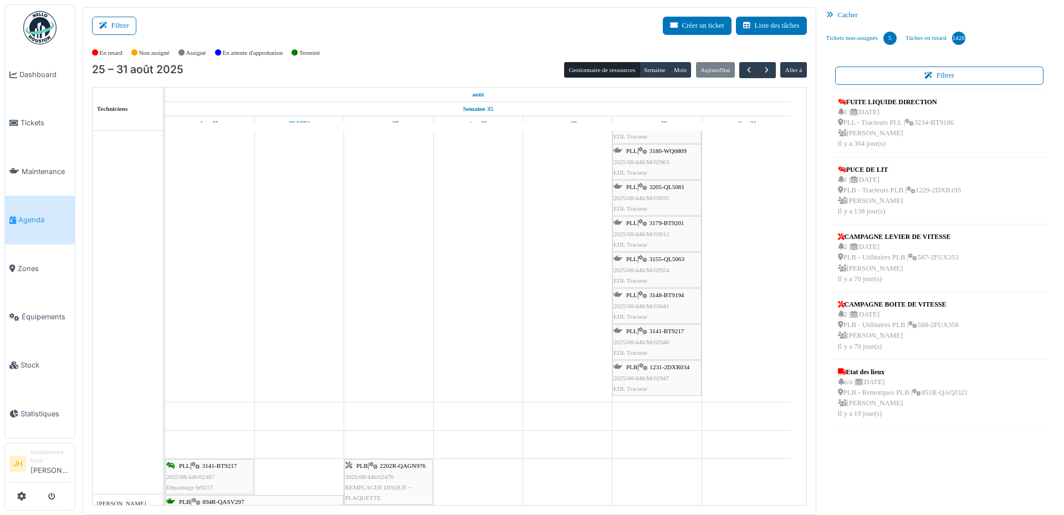
scroll to position [222, 0]
click at [677, 369] on span "1231-2DXR034" at bounding box center [670, 367] width 40 height 7
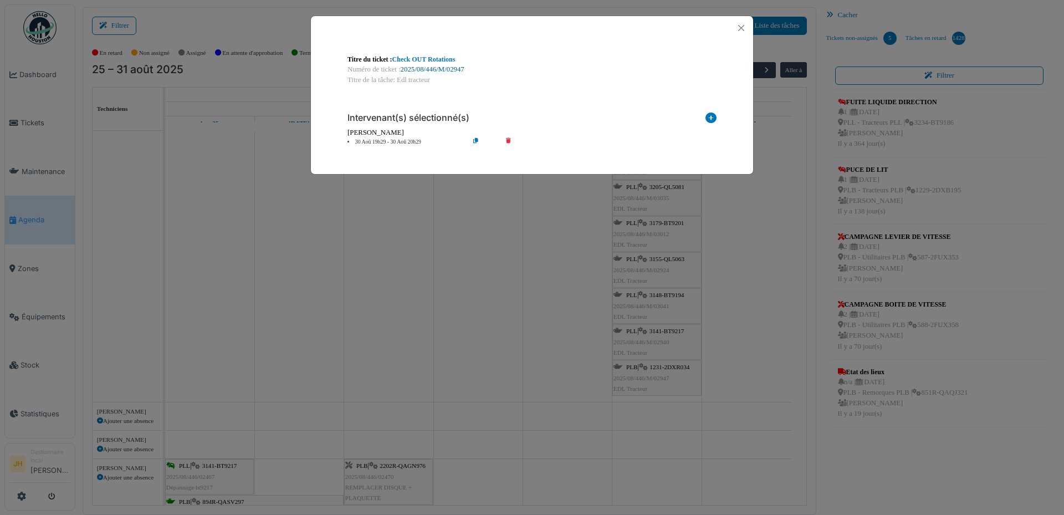
click at [426, 67] on link "2025/08/446/M/02947" at bounding box center [433, 69] width 64 height 8
click at [742, 26] on button "Close" at bounding box center [741, 28] width 15 height 15
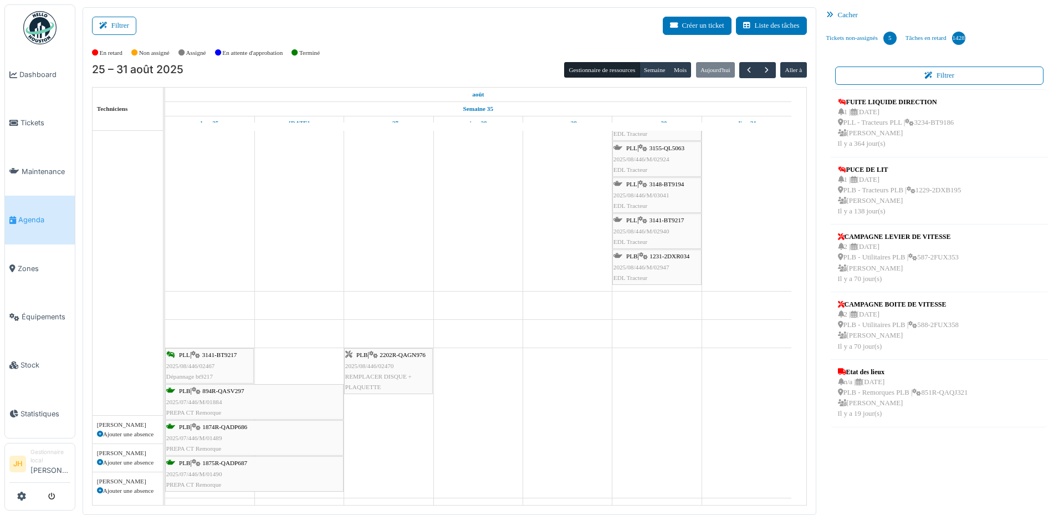
scroll to position [333, 0]
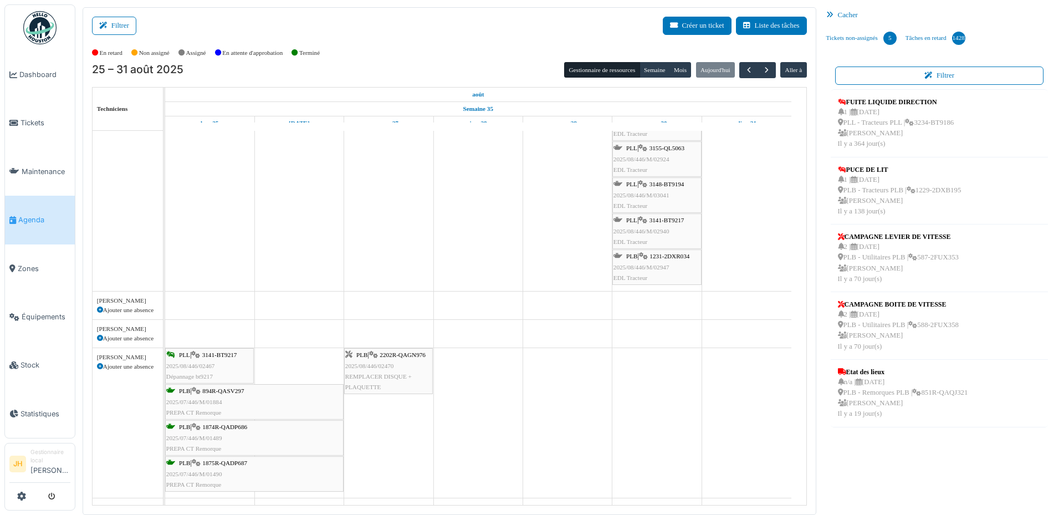
click at [54, 215] on span "Agenda" at bounding box center [44, 220] width 52 height 11
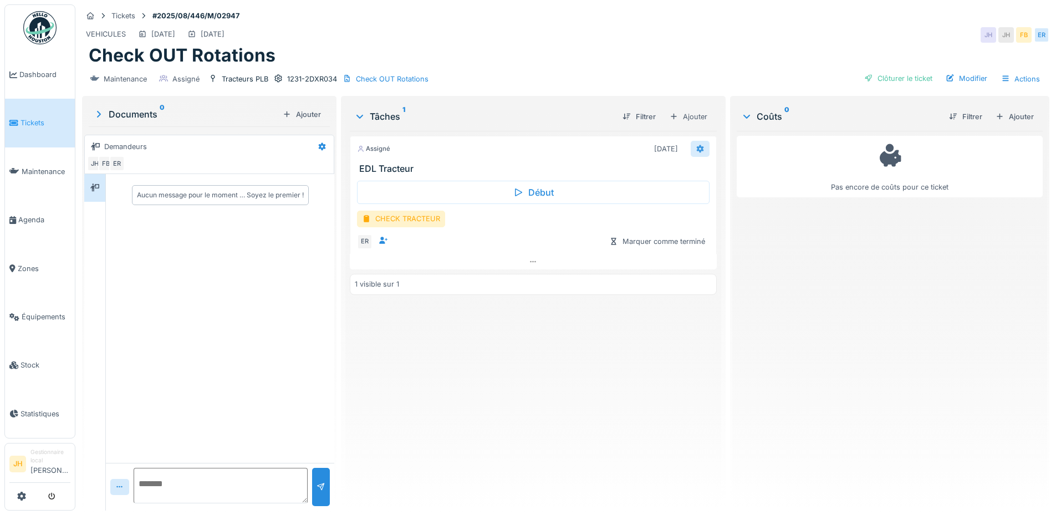
click at [696, 147] on icon at bounding box center [699, 149] width 7 height 8
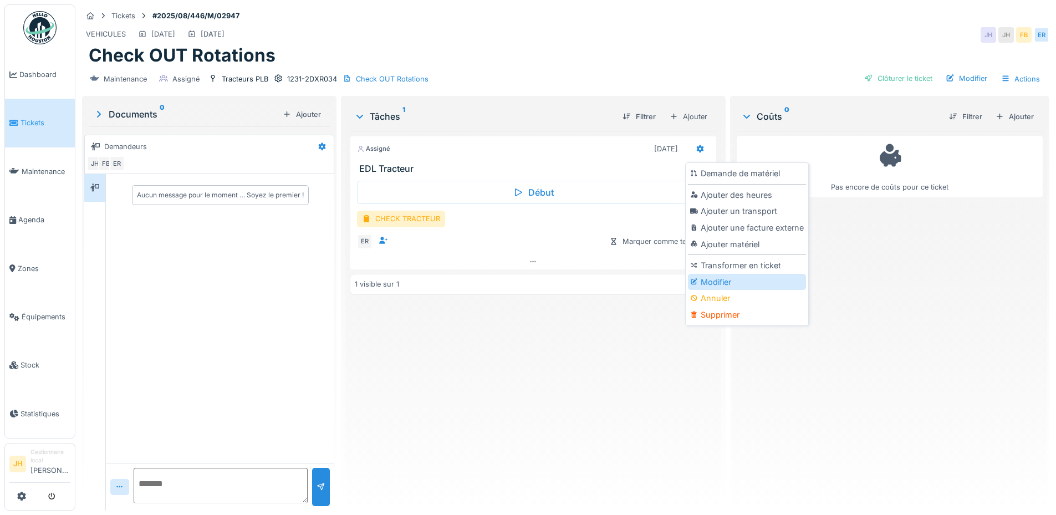
click at [716, 276] on div "Modifier" at bounding box center [747, 282] width 118 height 17
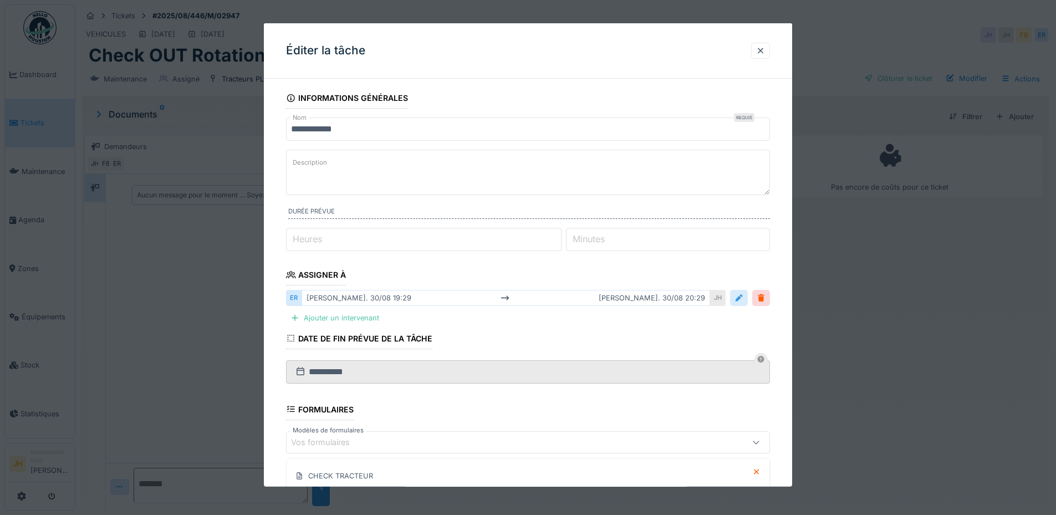
click at [739, 297] on div at bounding box center [738, 298] width 9 height 11
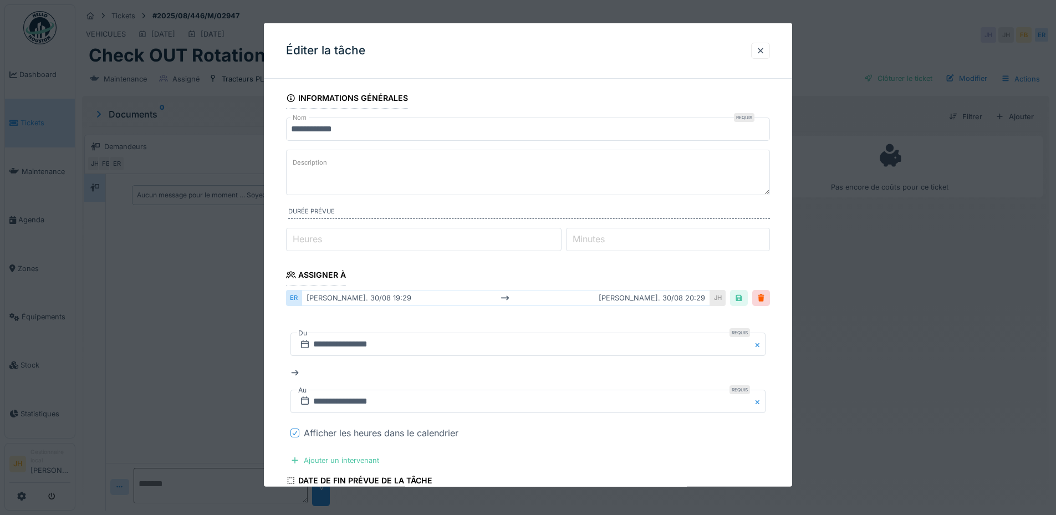
click at [298, 429] on div at bounding box center [295, 432] width 7 height 11
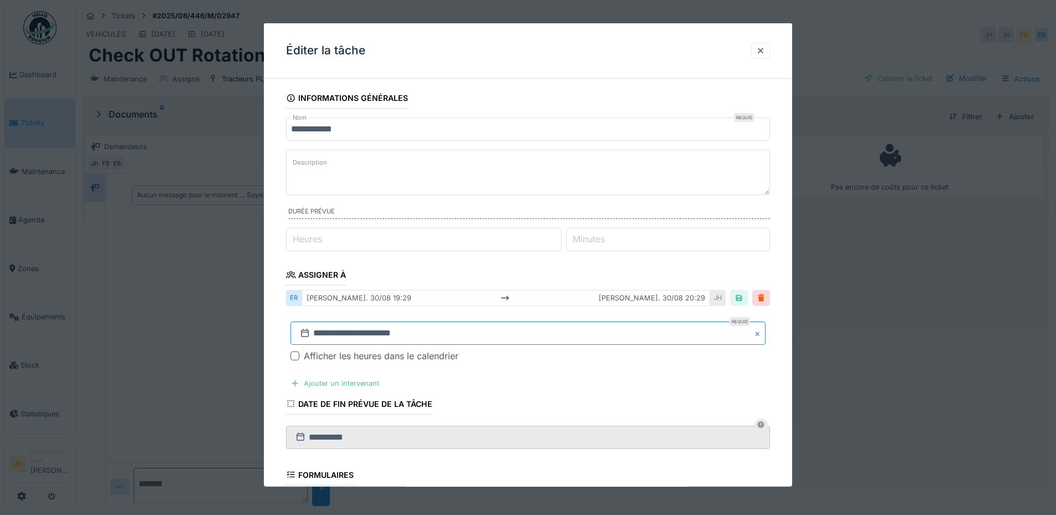
click at [400, 329] on input "**********" at bounding box center [527, 332] width 475 height 23
click at [588, 178] on button "Next Month" at bounding box center [587, 185] width 18 height 18
click at [565, 282] on div "27" at bounding box center [566, 284] width 15 height 15
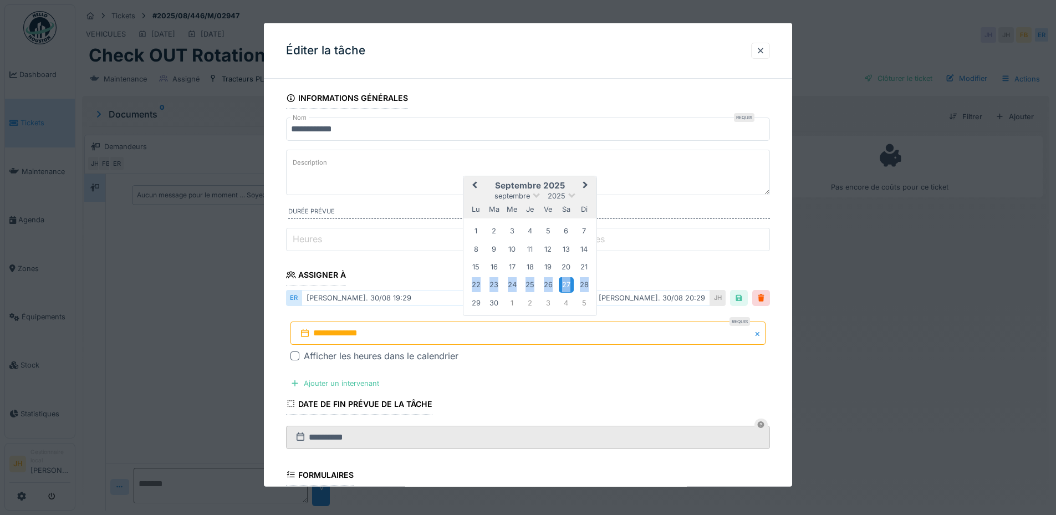
click at [565, 282] on div "27" at bounding box center [566, 284] width 15 height 15
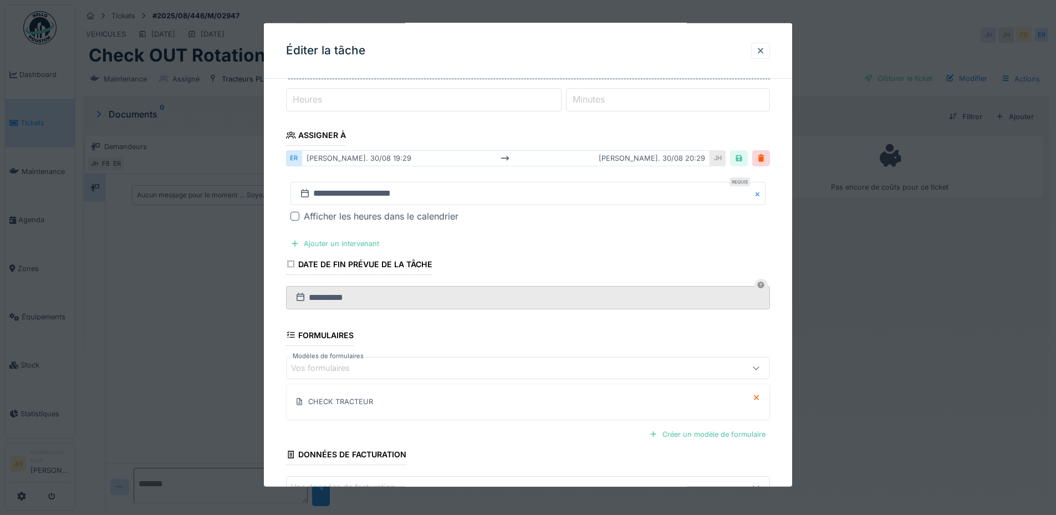
scroll to position [215, 0]
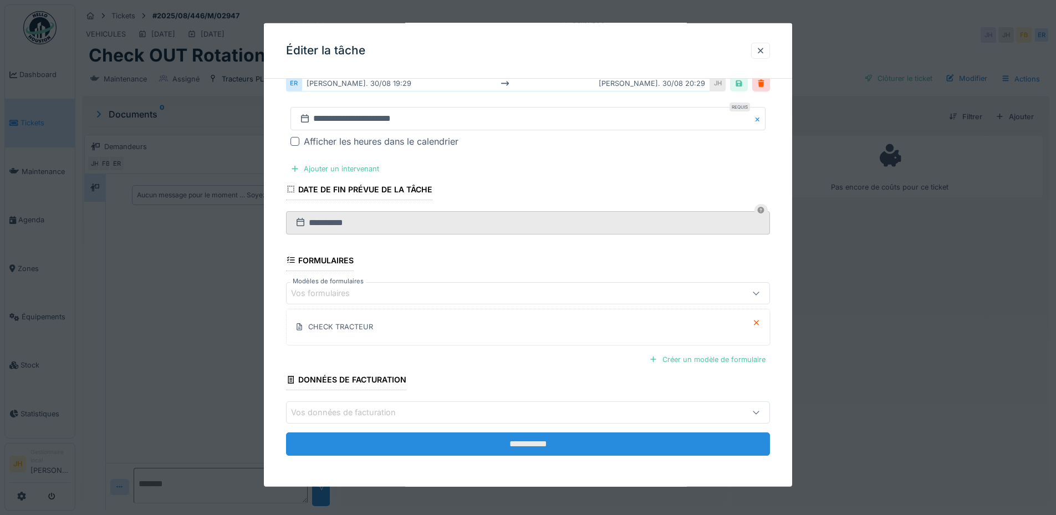
click at [566, 446] on input "**********" at bounding box center [528, 443] width 484 height 23
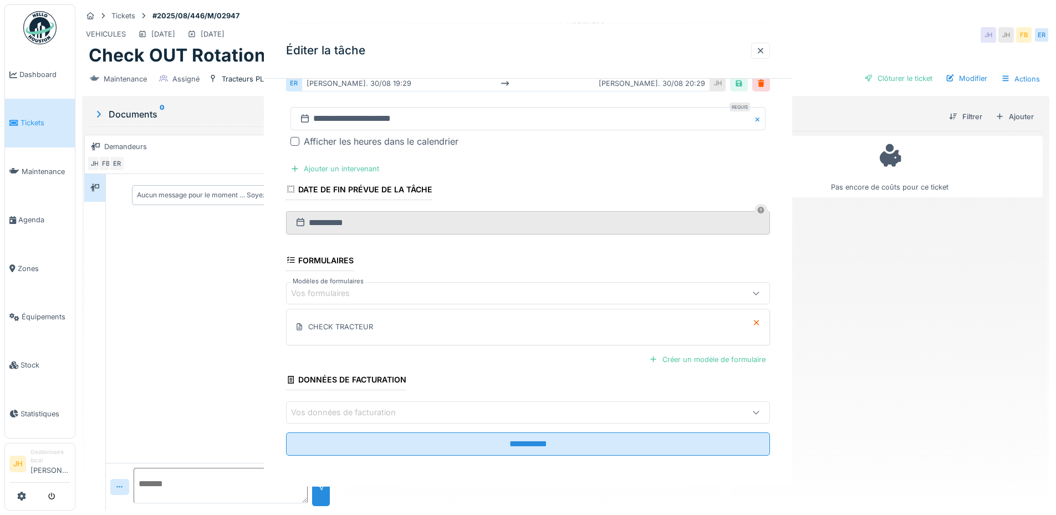
scroll to position [0, 0]
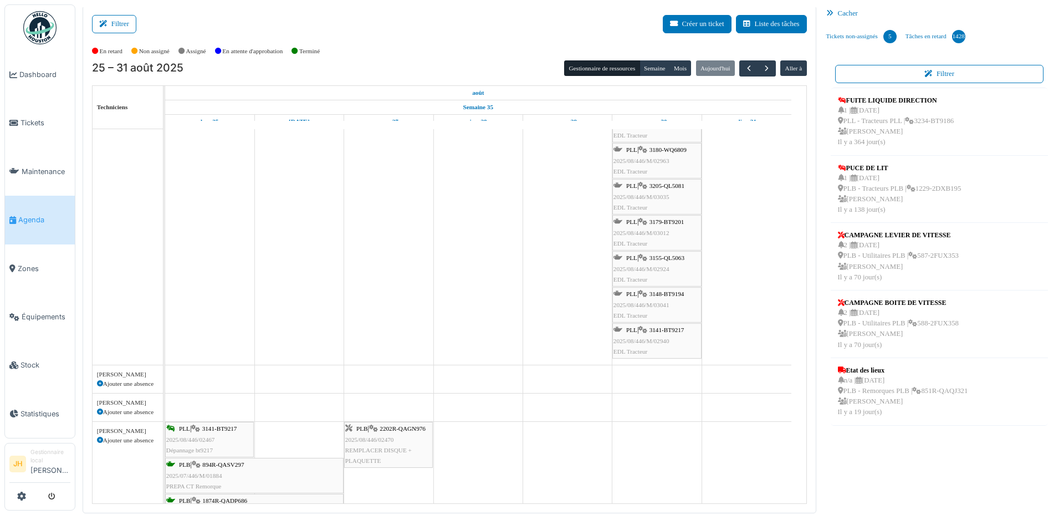
scroll to position [222, 0]
click at [673, 257] on span "3155-QL5063" at bounding box center [667, 257] width 35 height 7
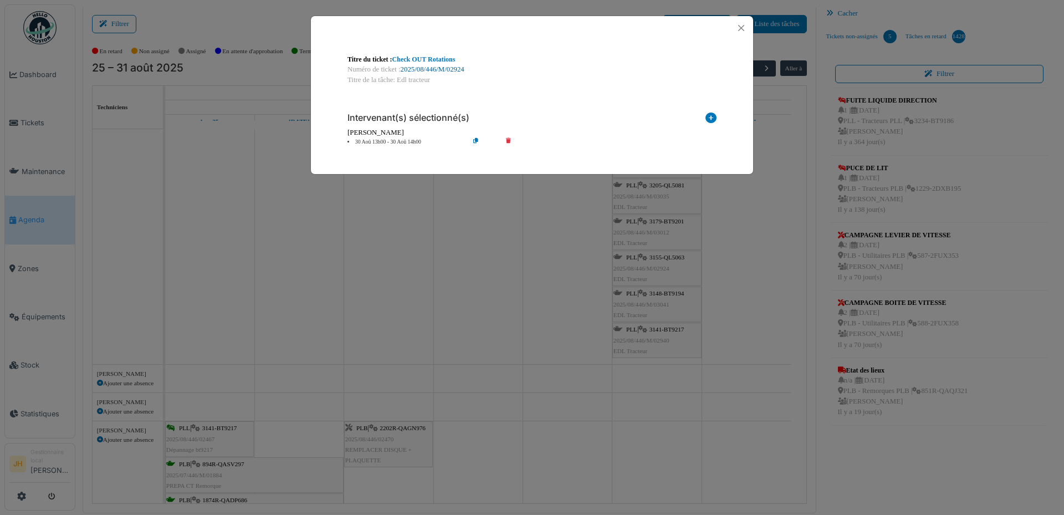
click at [432, 70] on link "2025/08/446/M/02924" at bounding box center [433, 69] width 64 height 8
click at [740, 25] on button "Close" at bounding box center [741, 28] width 15 height 15
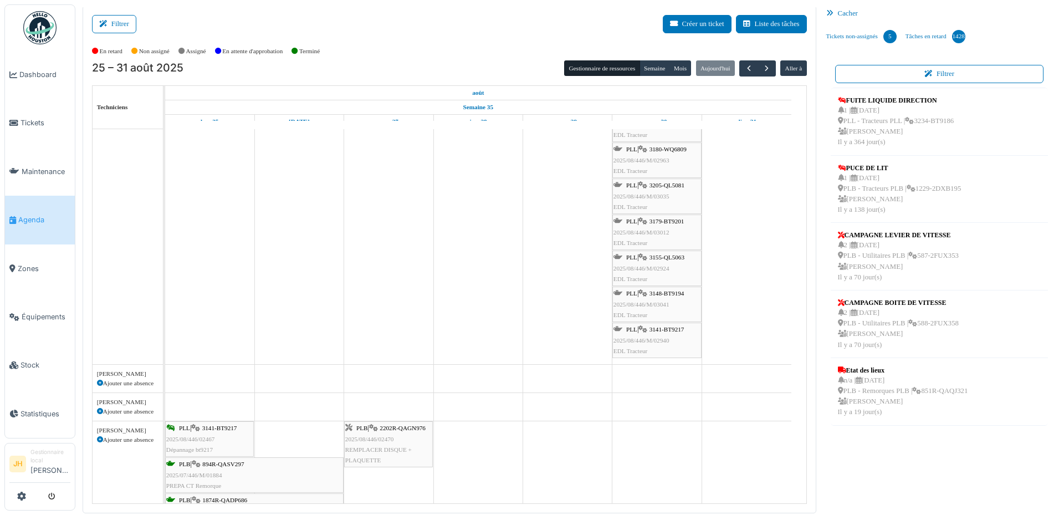
click at [27, 215] on span "Agenda" at bounding box center [44, 220] width 52 height 11
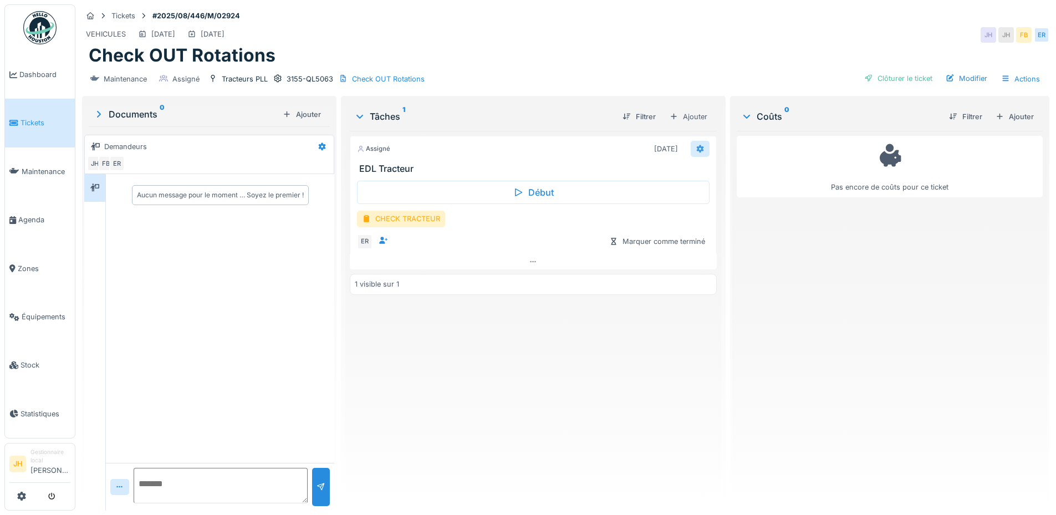
click at [696, 148] on icon at bounding box center [700, 148] width 9 height 7
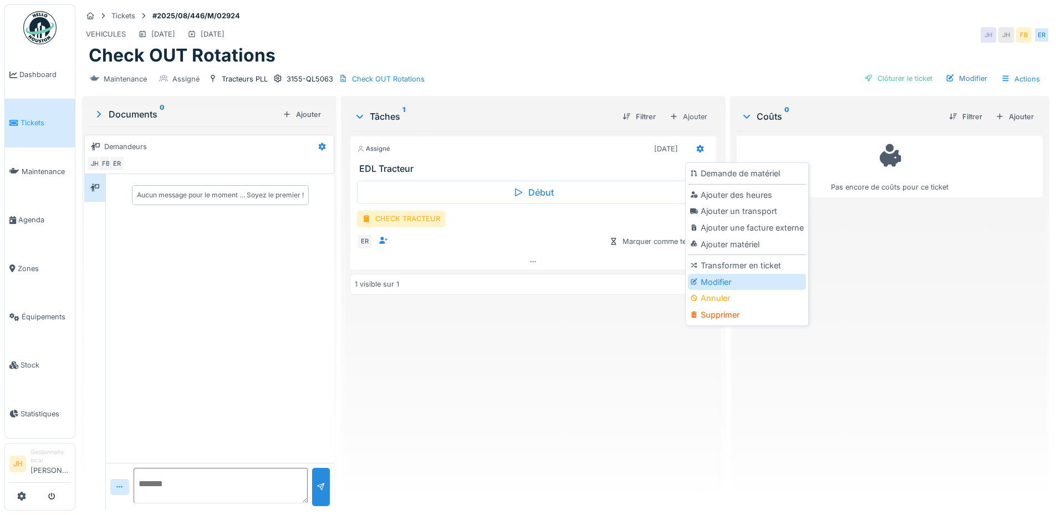
click at [721, 278] on div "Modifier" at bounding box center [747, 282] width 118 height 17
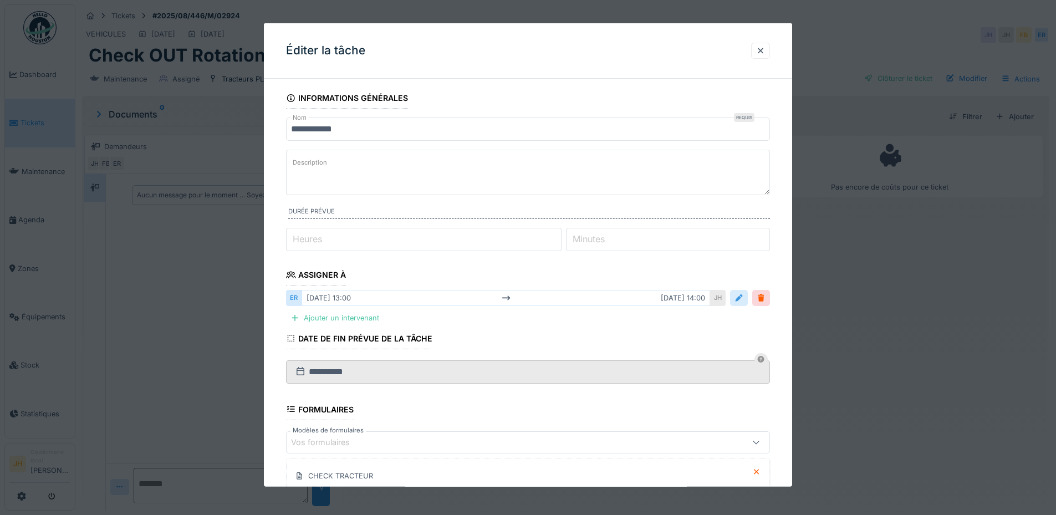
click at [743, 297] on div at bounding box center [738, 298] width 9 height 11
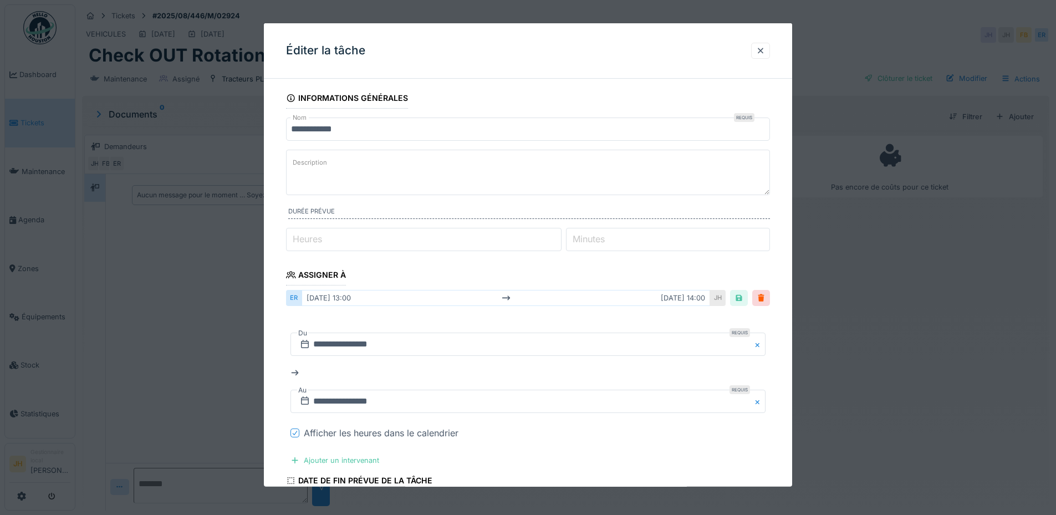
click at [291, 431] on div at bounding box center [294, 432] width 9 height 9
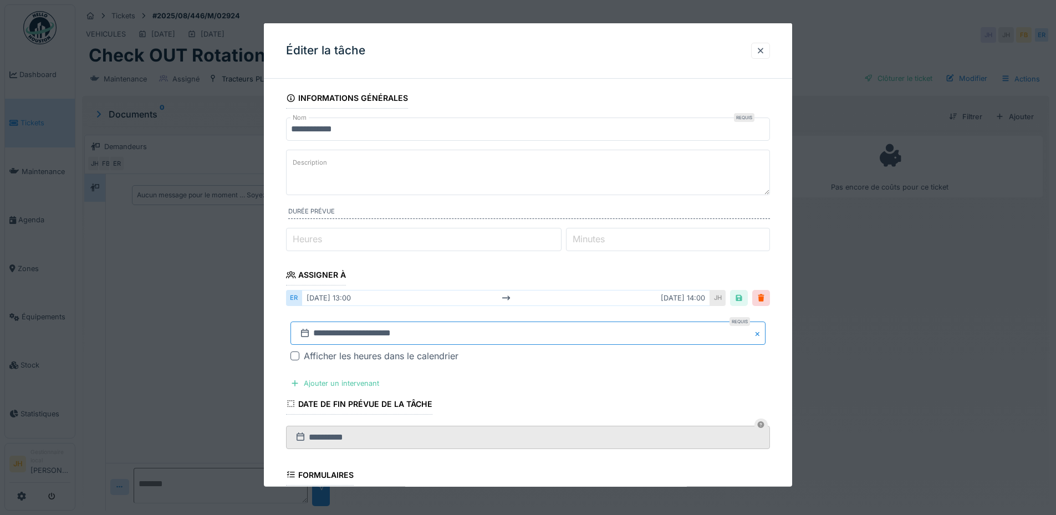
click at [389, 339] on input "**********" at bounding box center [527, 332] width 475 height 23
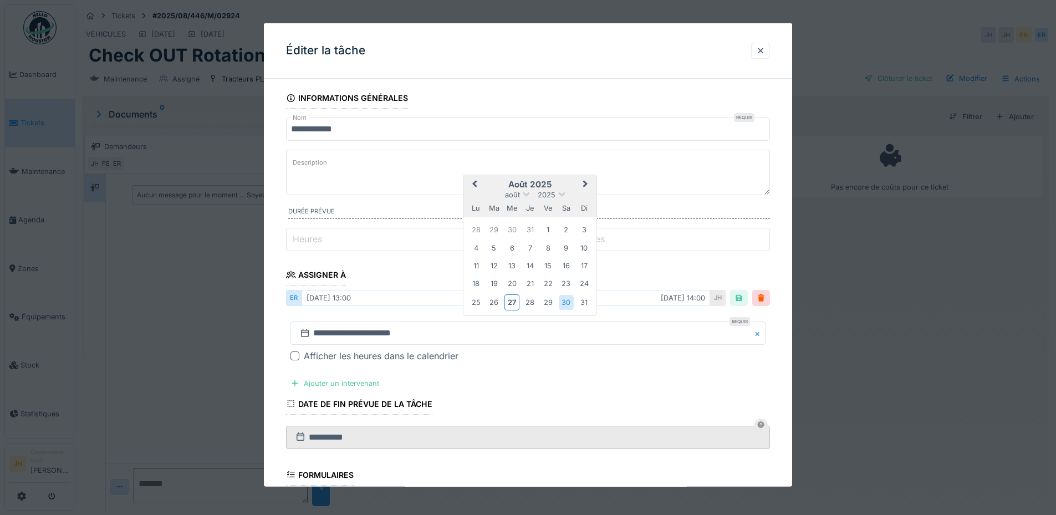
click at [585, 186] on span "Next Month" at bounding box center [585, 184] width 0 height 13
click at [565, 280] on div "27" at bounding box center [566, 284] width 15 height 15
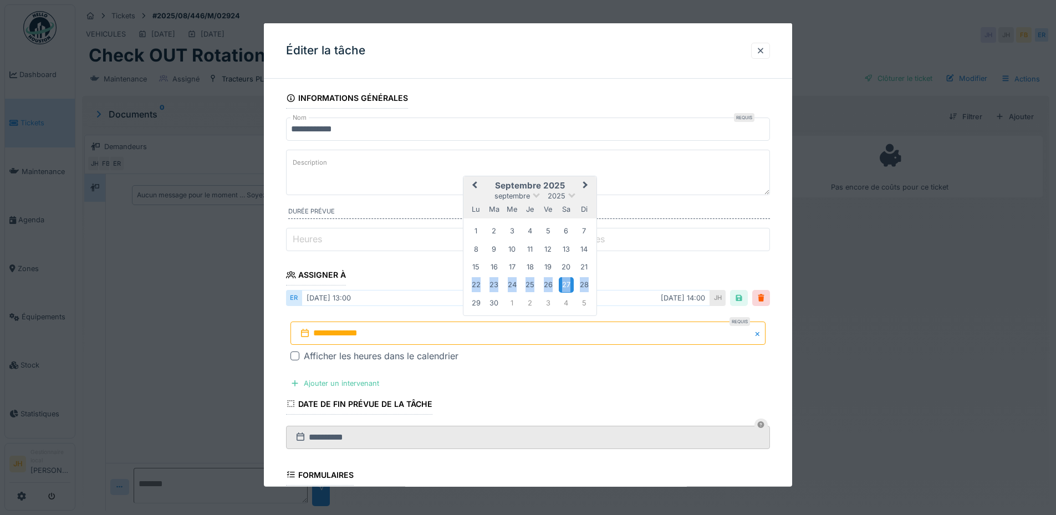
click at [565, 280] on div "27" at bounding box center [566, 284] width 15 height 15
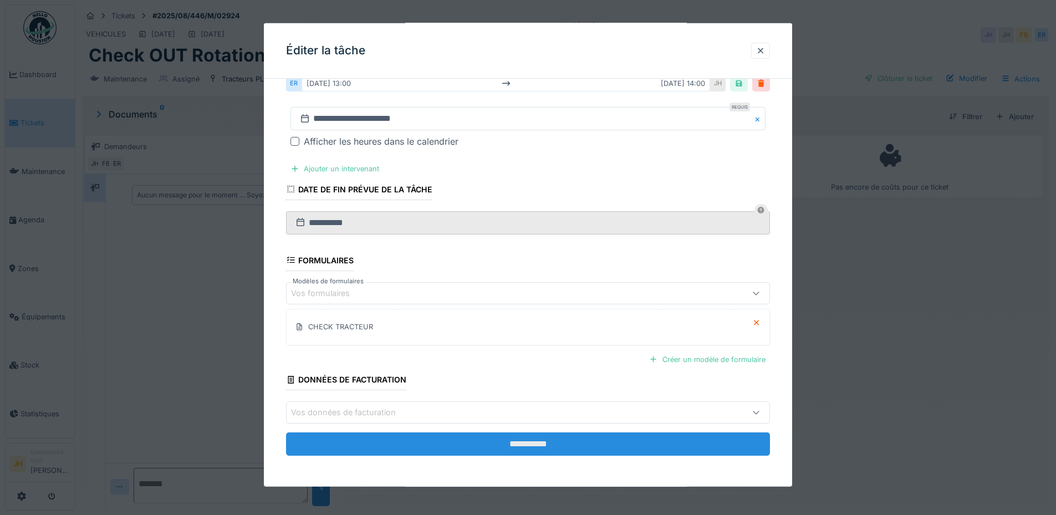
scroll to position [8, 0]
click at [563, 445] on input "**********" at bounding box center [528, 443] width 484 height 23
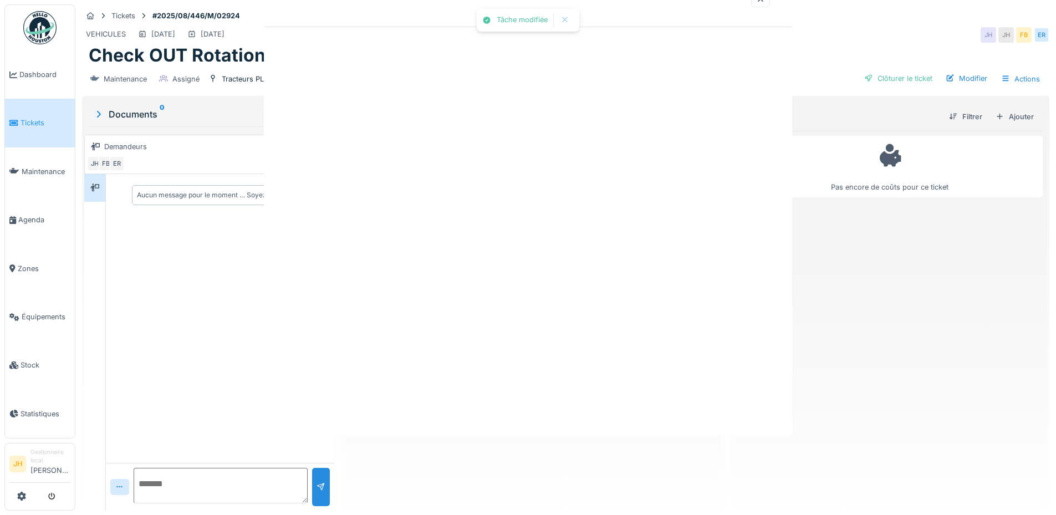
scroll to position [0, 0]
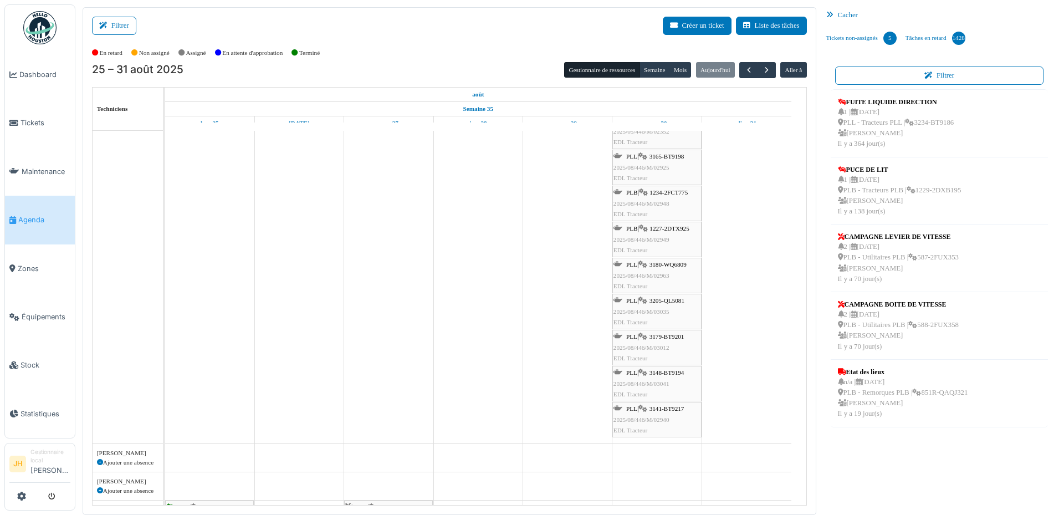
scroll to position [222, 0]
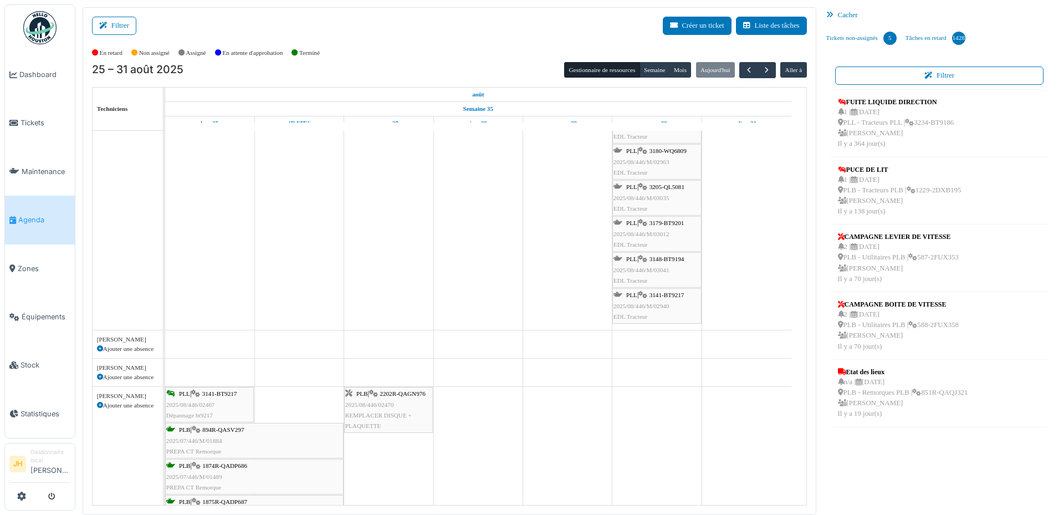
click at [681, 221] on span "3179-BT9201" at bounding box center [667, 223] width 35 height 7
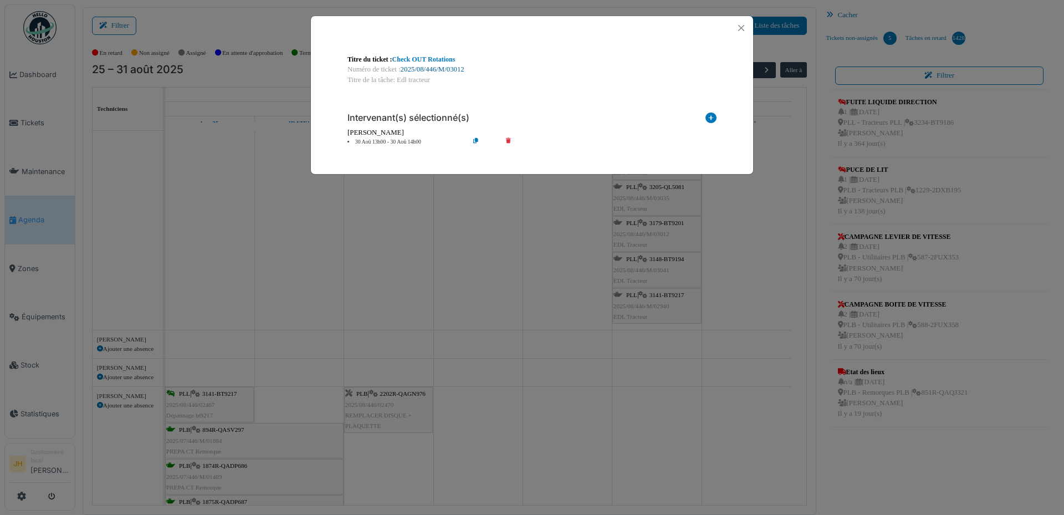
click at [457, 72] on link "2025/08/446/M/03012" at bounding box center [433, 69] width 64 height 8
click at [740, 28] on button "Close" at bounding box center [741, 28] width 15 height 15
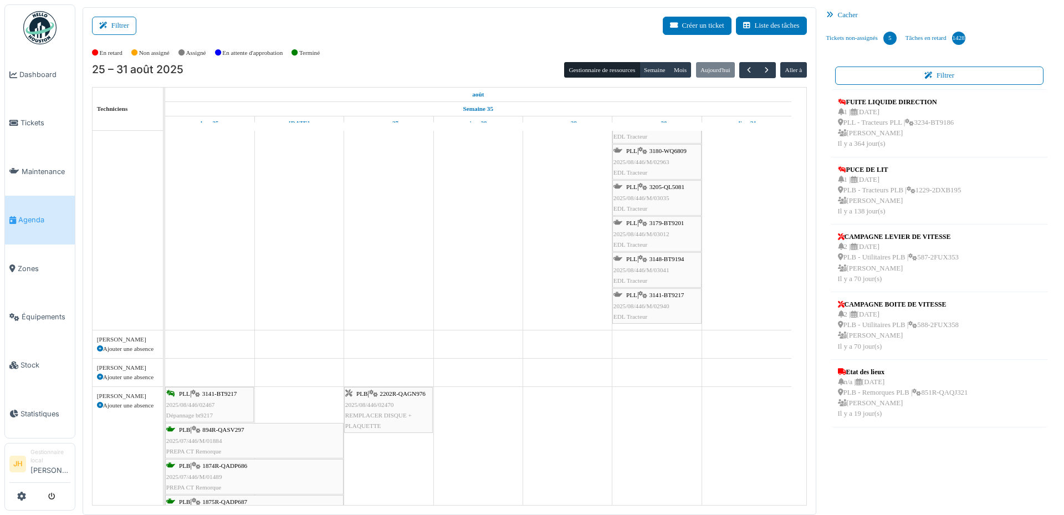
click at [22, 215] on span "Agenda" at bounding box center [44, 220] width 52 height 11
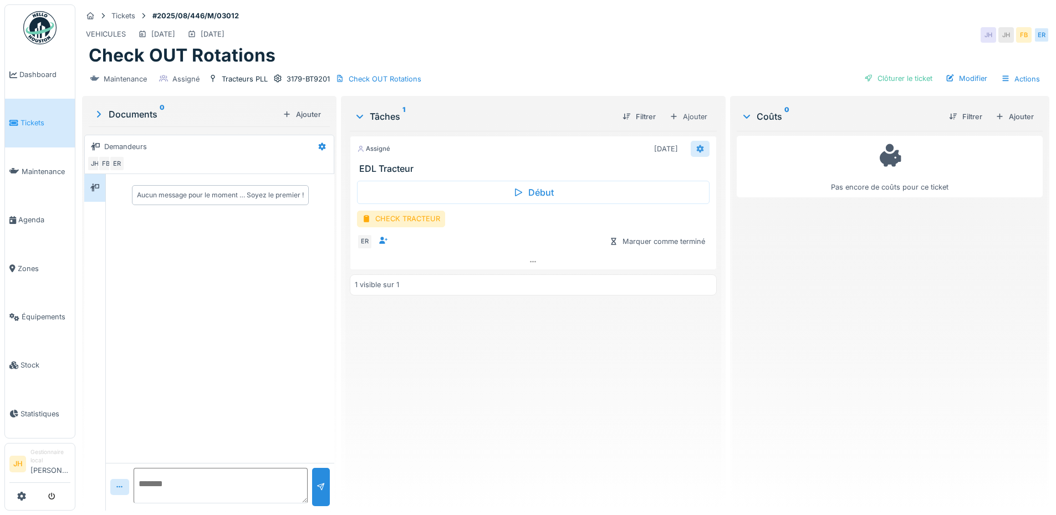
click at [698, 147] on icon at bounding box center [699, 149] width 7 height 8
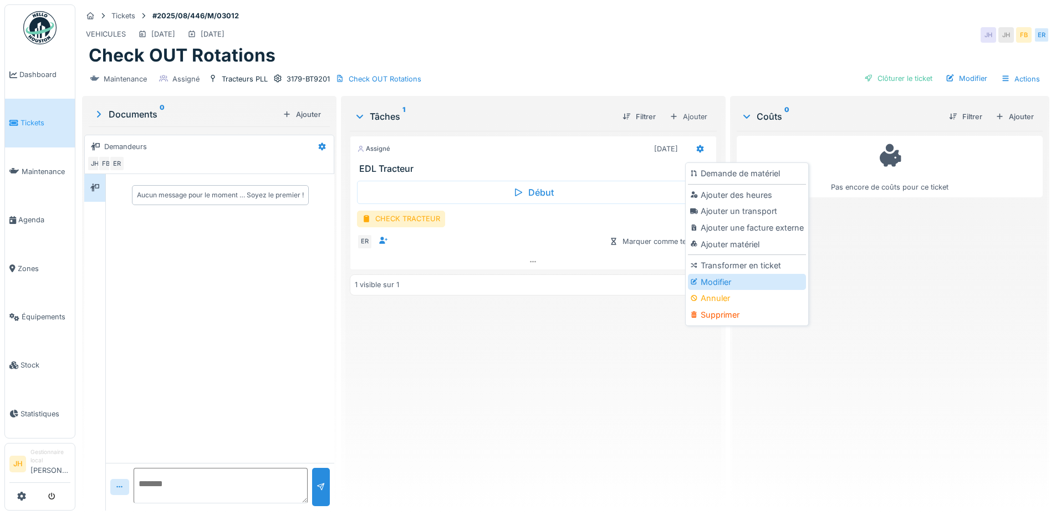
click at [726, 278] on div "Modifier" at bounding box center [747, 282] width 118 height 17
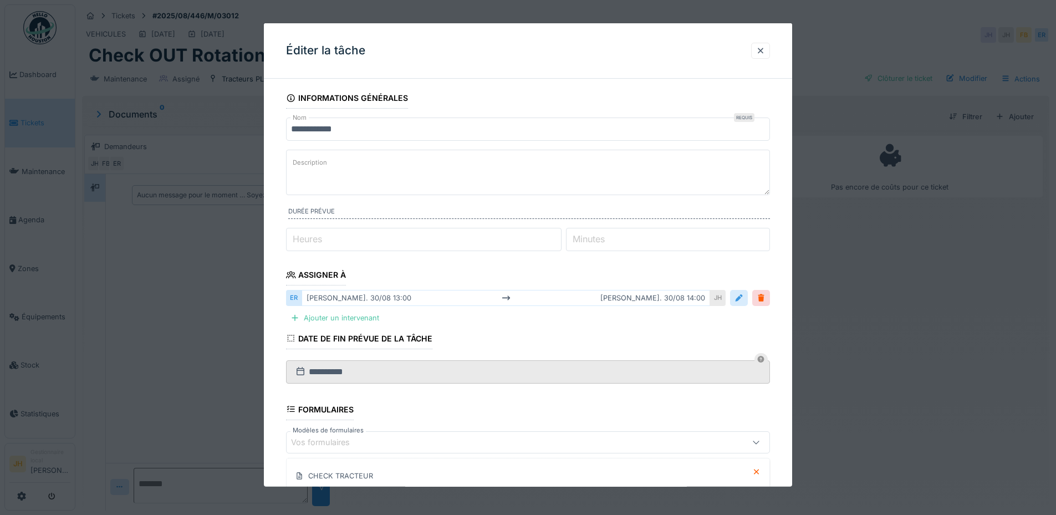
click at [741, 297] on div at bounding box center [738, 298] width 9 height 11
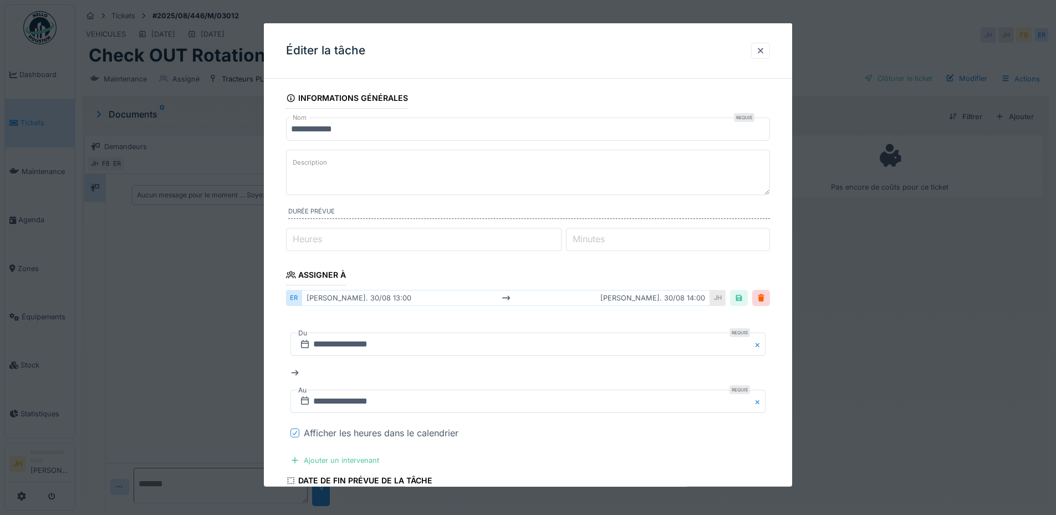
click at [298, 436] on div at bounding box center [295, 432] width 7 height 11
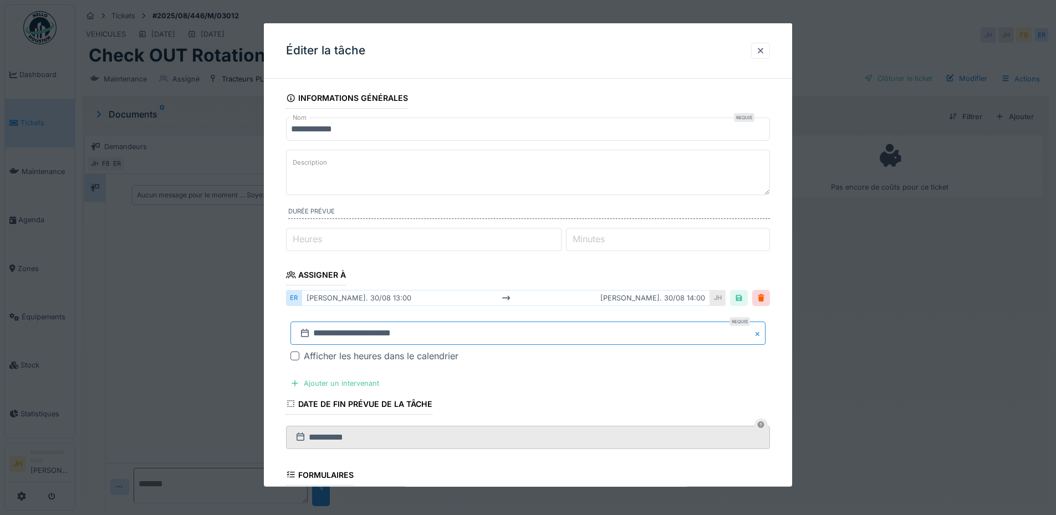
click at [428, 338] on input "**********" at bounding box center [527, 332] width 475 height 23
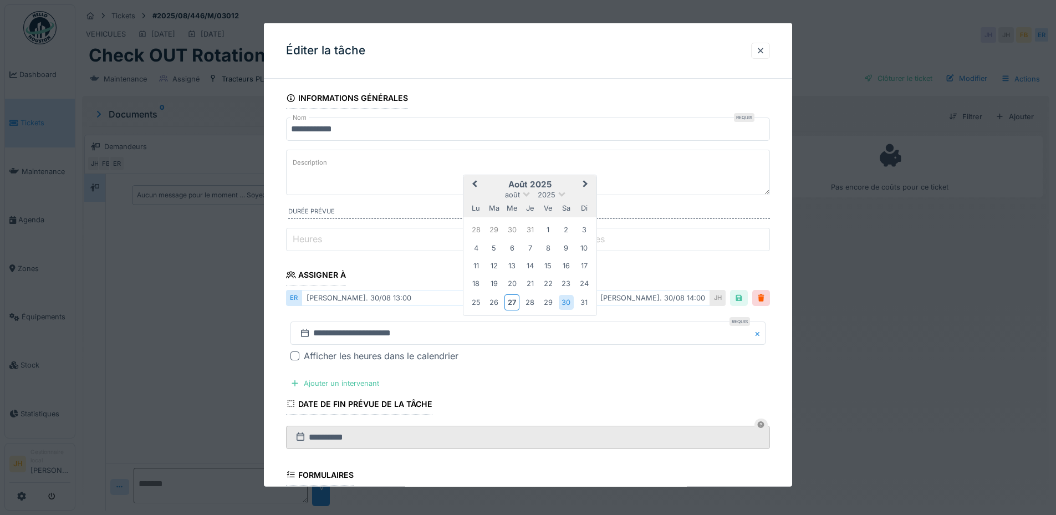
click at [585, 183] on span "Next Month" at bounding box center [585, 184] width 0 height 13
click at [564, 287] on div "27" at bounding box center [566, 284] width 15 height 15
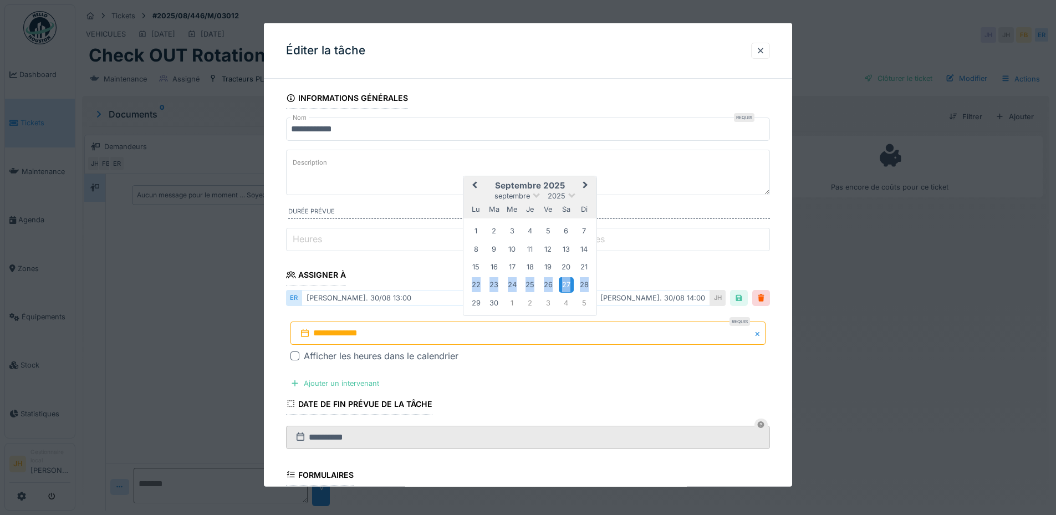
click at [564, 287] on div "27" at bounding box center [566, 284] width 15 height 15
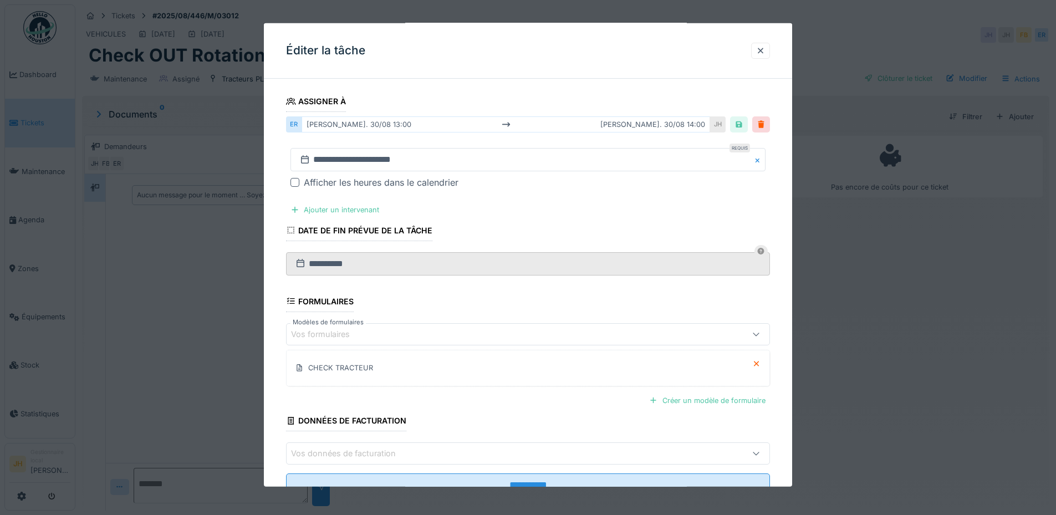
scroll to position [215, 0]
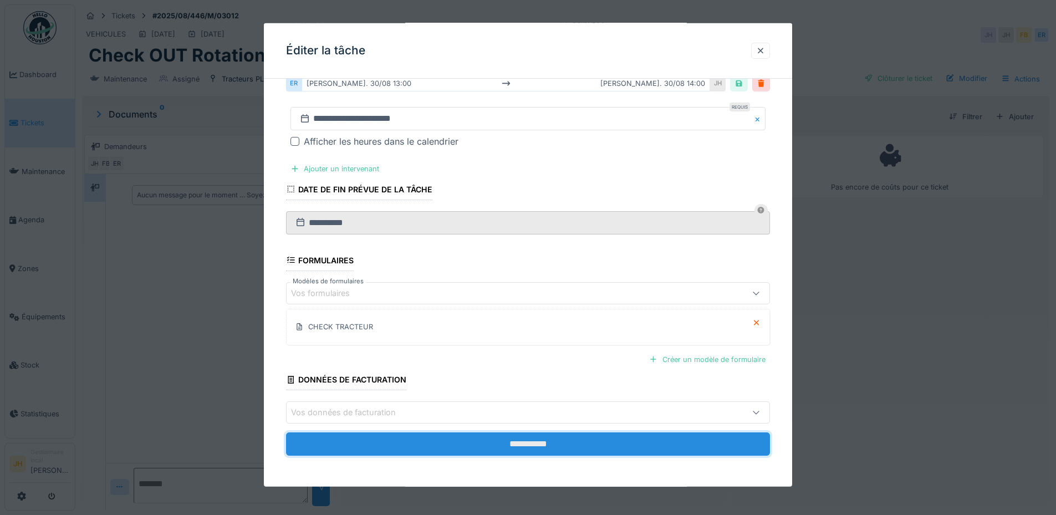
click at [625, 441] on input "**********" at bounding box center [528, 443] width 484 height 23
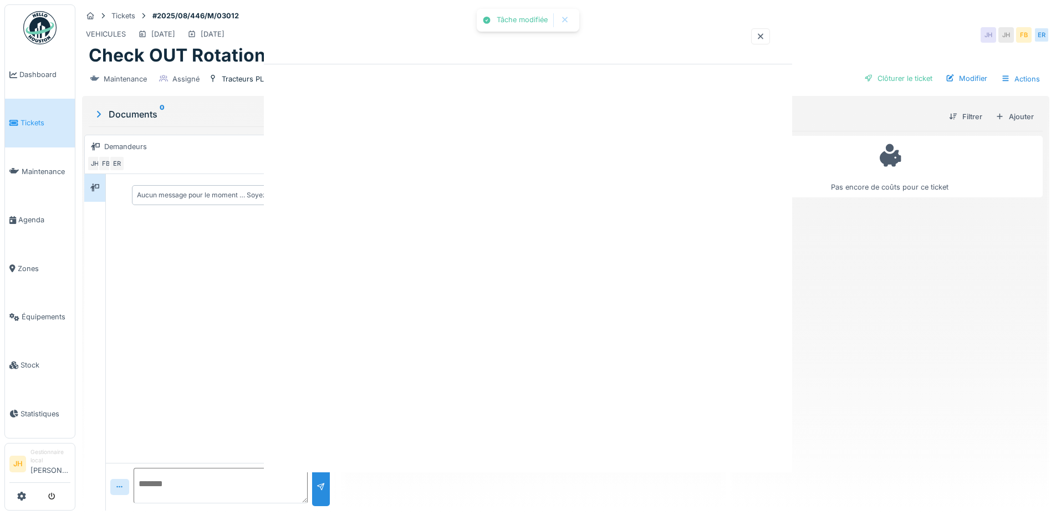
scroll to position [0, 0]
